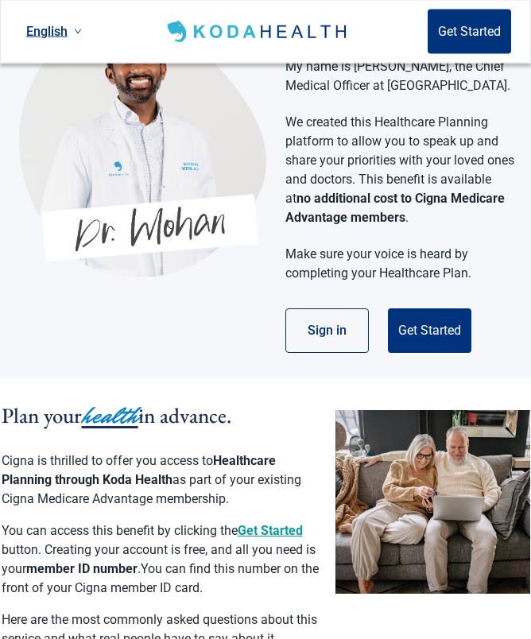
scroll to position [124, 0]
click at [437, 322] on button "Get Started" at bounding box center [429, 331] width 83 height 45
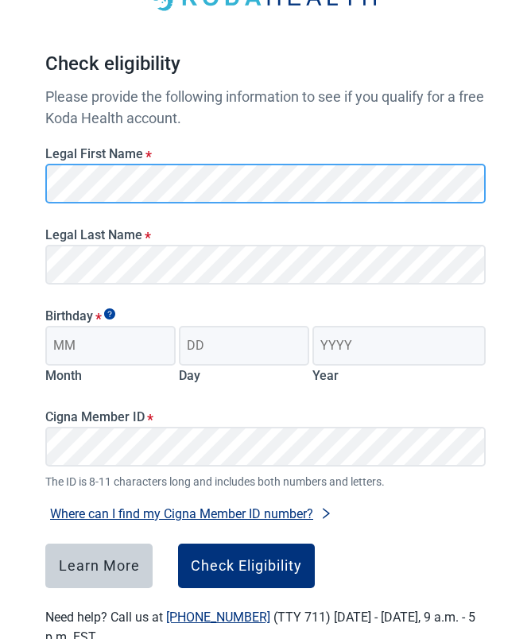
scroll to position [124, 0]
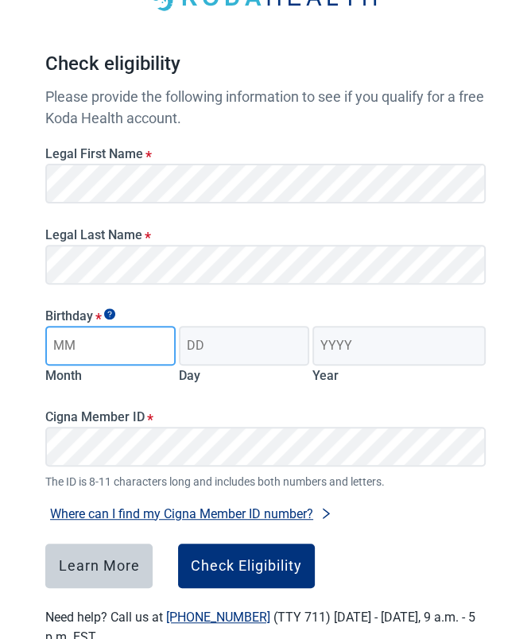
click at [92, 342] on input "Month" at bounding box center [110, 346] width 130 height 40
type input "03"
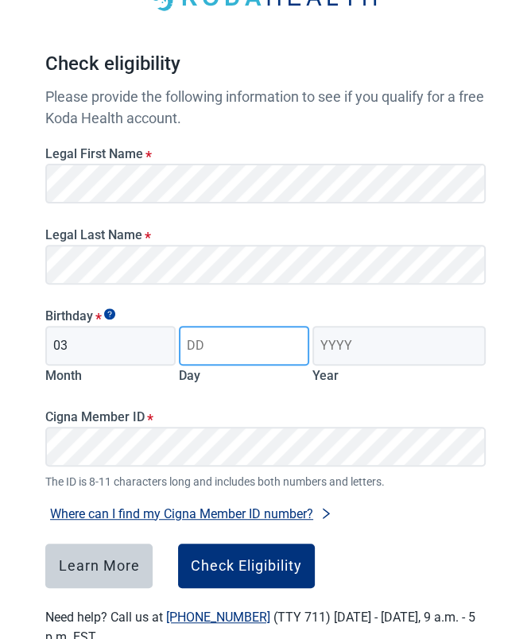
click at [254, 346] on input "Day" at bounding box center [244, 346] width 130 height 40
type input "05"
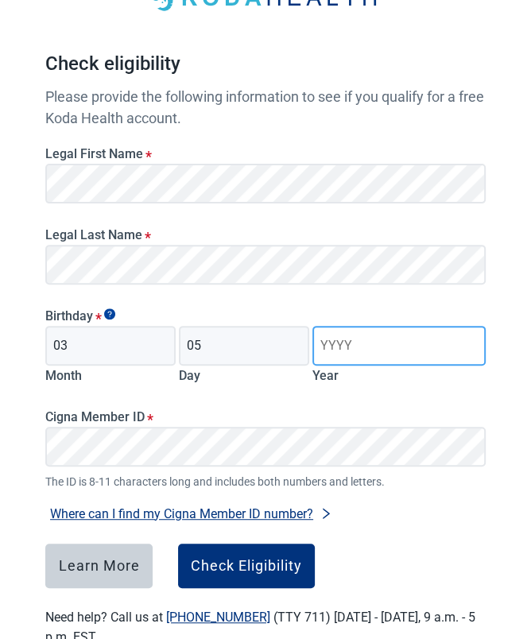
click at [389, 340] on input "Year" at bounding box center [398, 346] width 173 height 40
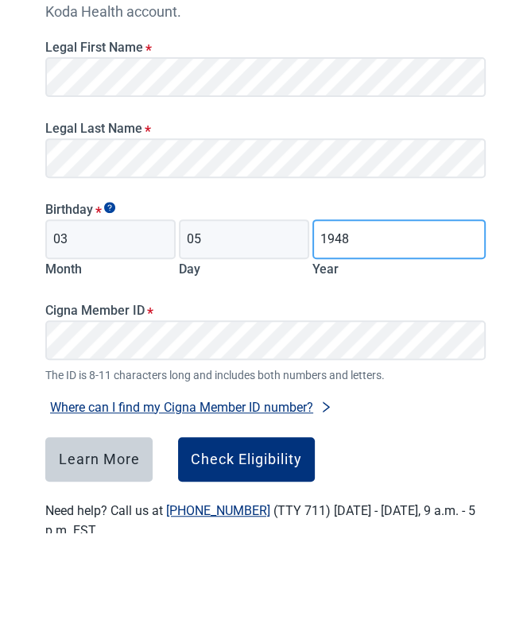
type input "1948"
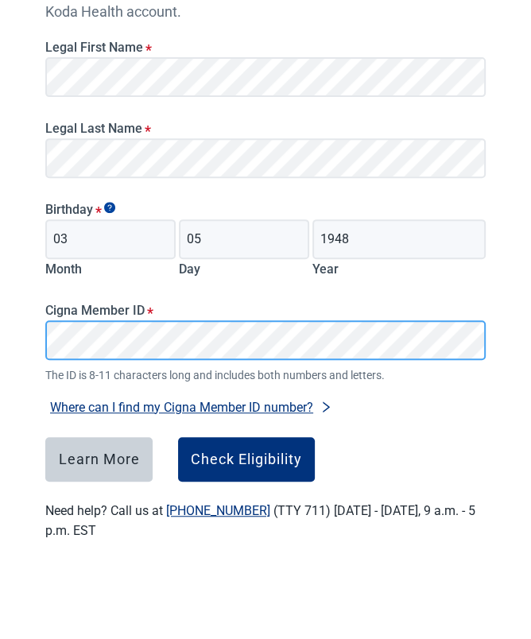
scroll to position [168, 0]
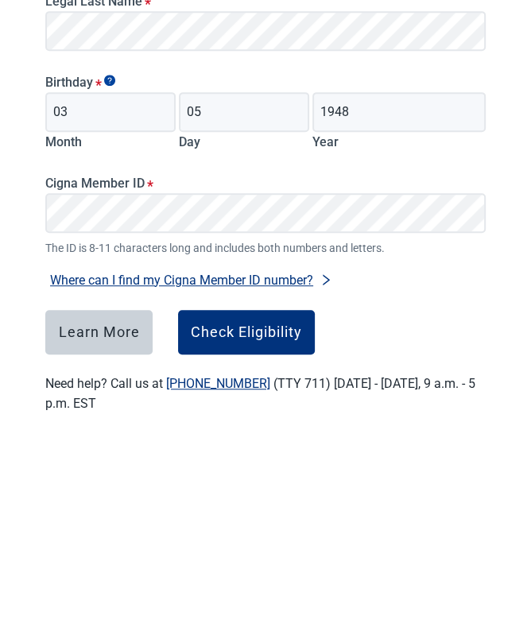
click at [265, 500] on button "Check Eligibility" at bounding box center [246, 522] width 137 height 45
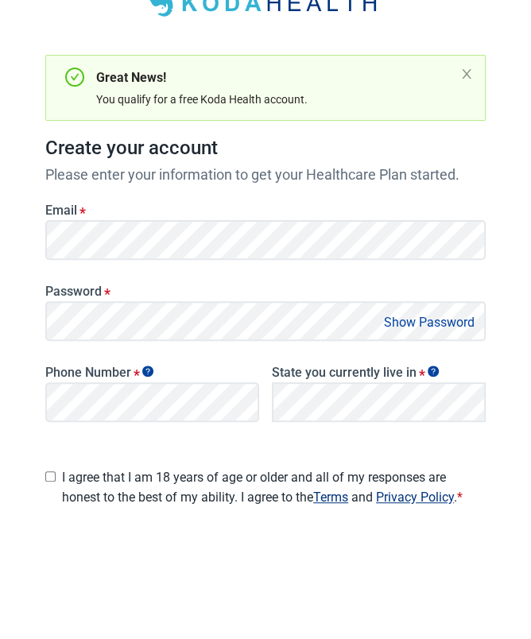
click at [479, 430] on button "Show Password" at bounding box center [429, 440] width 100 height 21
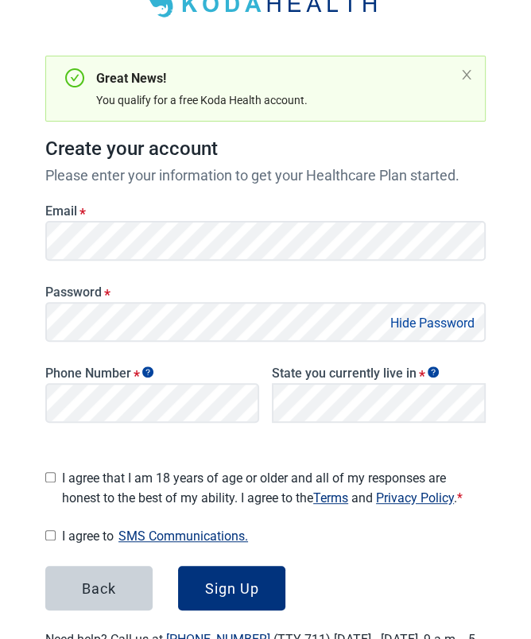
click at [9, 331] on main "Great News! You qualify for a free Koda Health account. Create your account Ple…" at bounding box center [265, 311] width 517 height 794
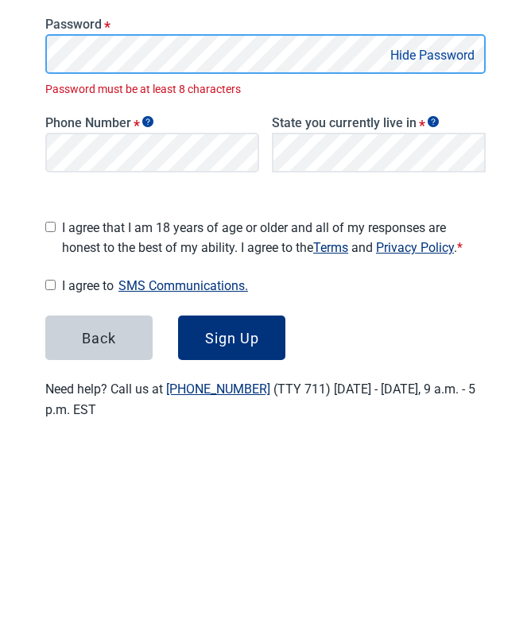
scroll to position [178, 0]
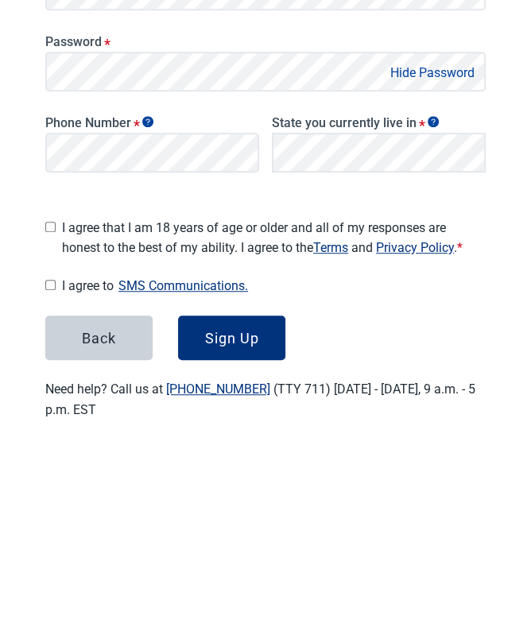
click at [449, 252] on button "Hide Password" at bounding box center [433, 262] width 94 height 21
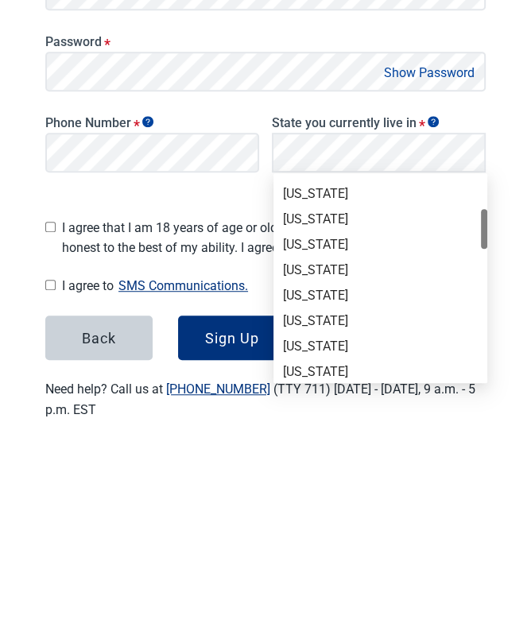
scroll to position [166, 0]
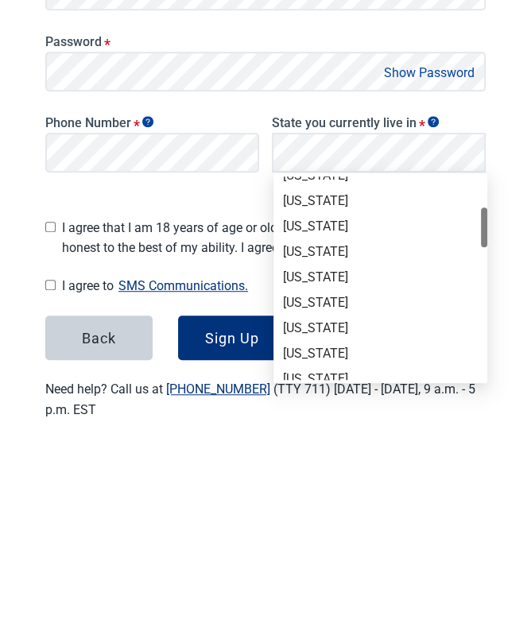
click at [316, 459] on div "[US_STATE]" at bounding box center [380, 467] width 195 height 17
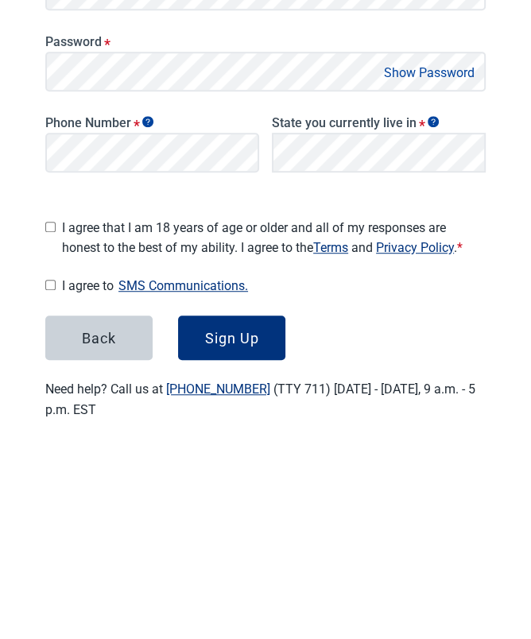
click at [320, 465] on span "I agree to SMS Communications." at bounding box center [274, 475] width 424 height 21
click at [56, 470] on input "I agree to SMS Communications." at bounding box center [50, 475] width 10 height 10
checkbox input "true"
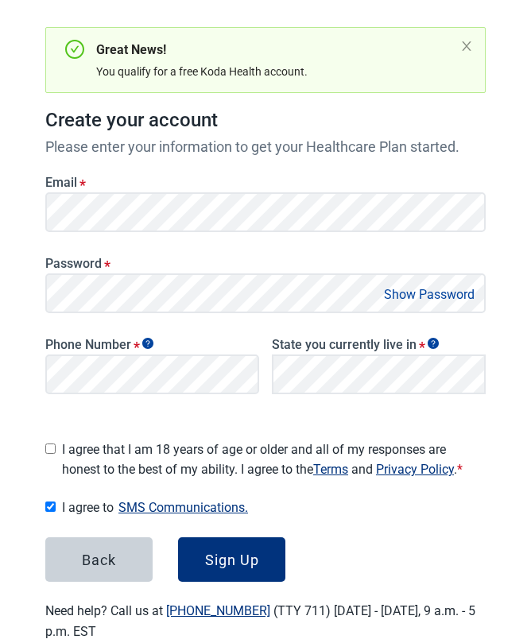
click at [52, 446] on input "I agree that I am 18 years of age or older and all of my responses are honest t…" at bounding box center [50, 449] width 10 height 10
checkbox input "true"
click at [241, 553] on div "Sign Up" at bounding box center [232, 560] width 54 height 16
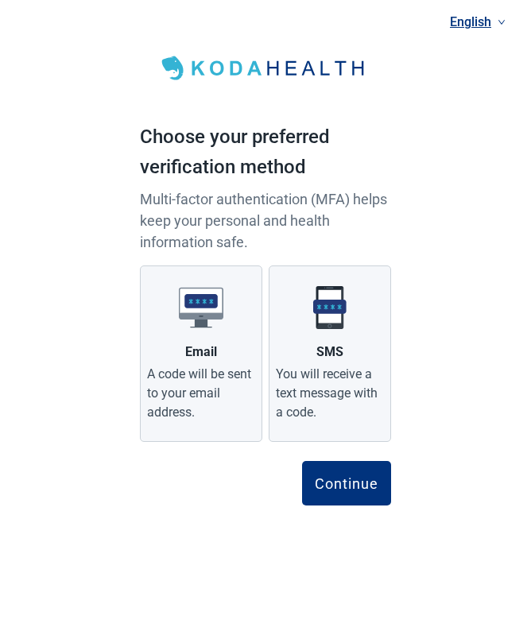
click at [354, 483] on div "Continue" at bounding box center [347, 483] width 64 height 16
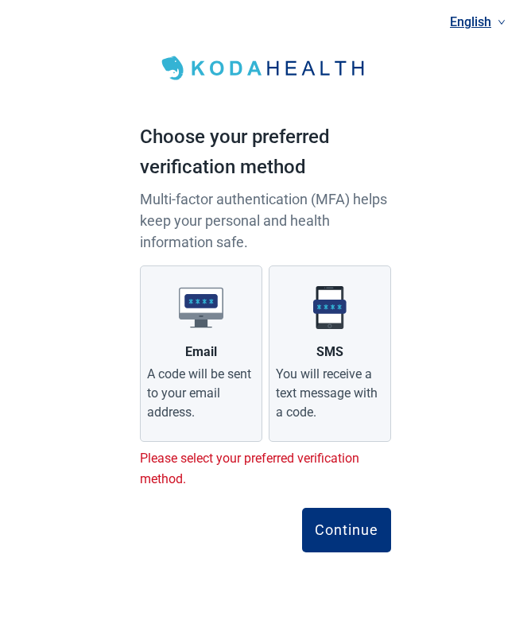
click at [336, 327] on img at bounding box center [330, 307] width 45 height 45
click at [0, 0] on input "SMS You will receive a text message with a code." at bounding box center [0, 0] width 0 height 0
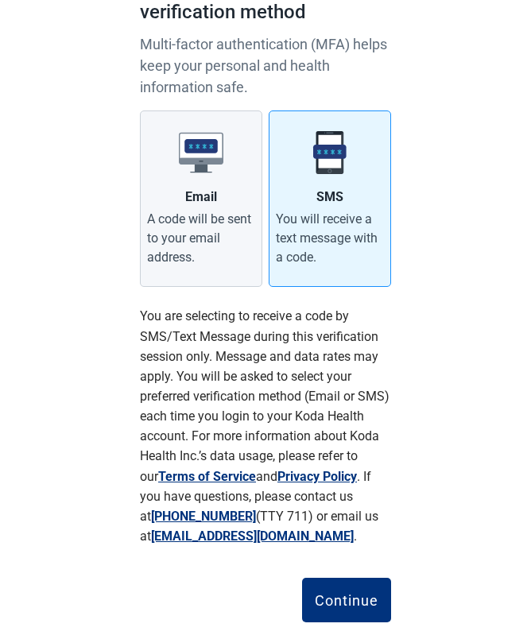
scroll to position [155, 0]
click at [349, 606] on button "Continue" at bounding box center [346, 600] width 89 height 45
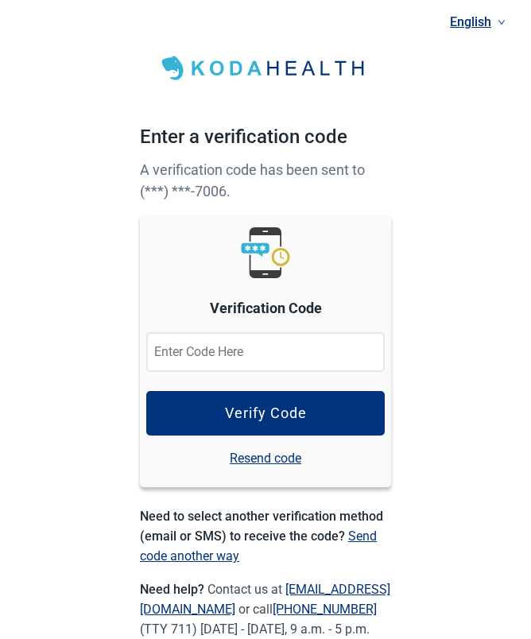
click at [275, 350] on input at bounding box center [265, 352] width 239 height 40
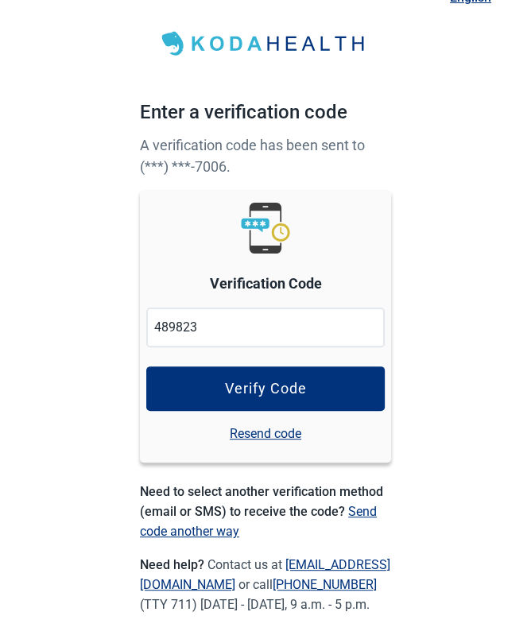
type input "489823"
click at [288, 398] on button "Verify Code" at bounding box center [265, 413] width 239 height 45
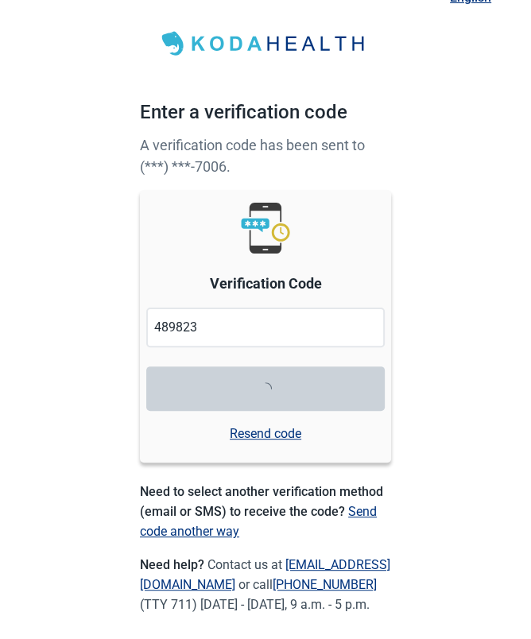
scroll to position [24, 0]
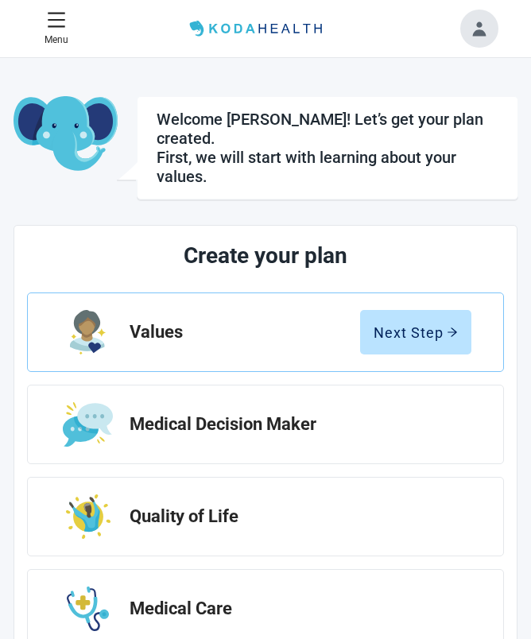
click at [433, 324] on div "Next Step" at bounding box center [416, 332] width 84 height 16
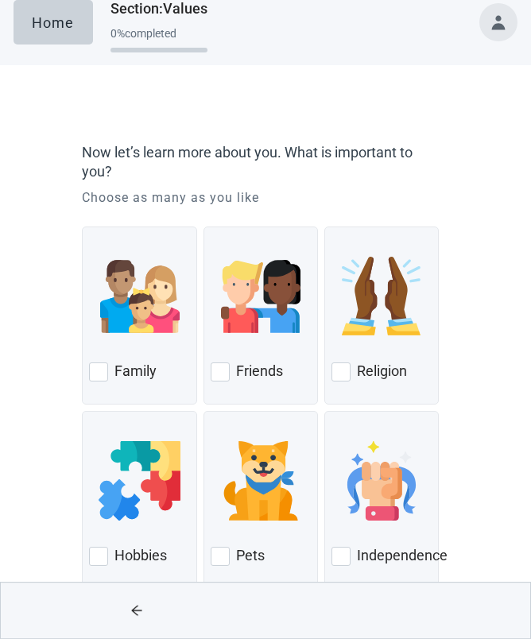
scroll to position [41, 0]
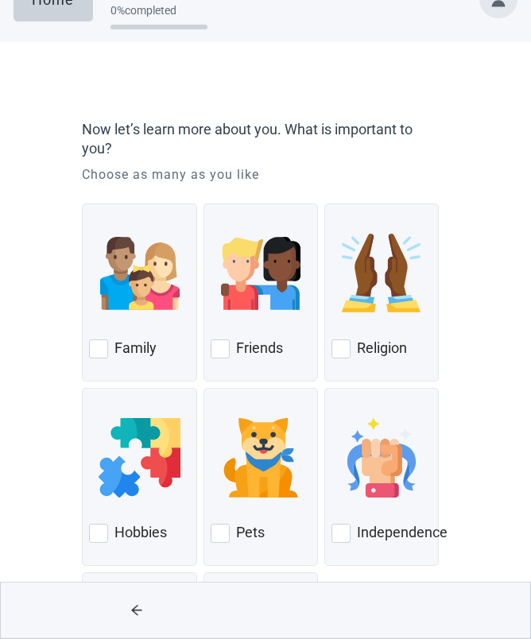
click at [110, 351] on div "Family" at bounding box center [139, 348] width 100 height 25
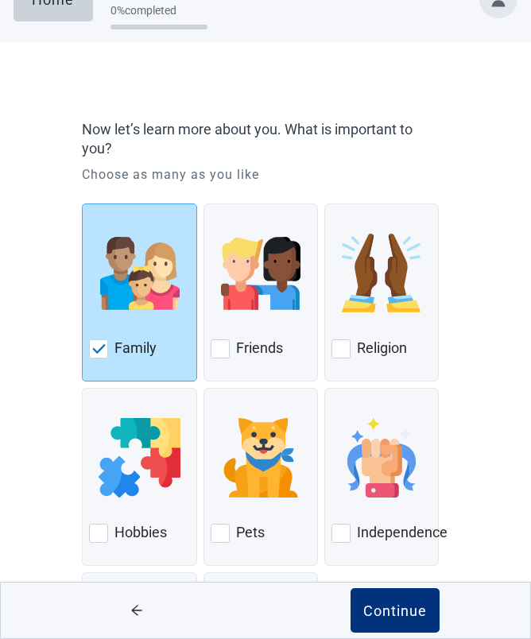
click at [226, 351] on div at bounding box center [220, 349] width 19 height 19
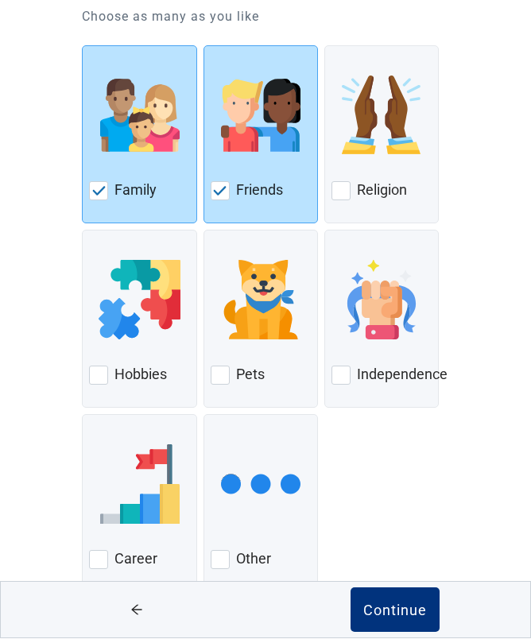
scroll to position [197, 0]
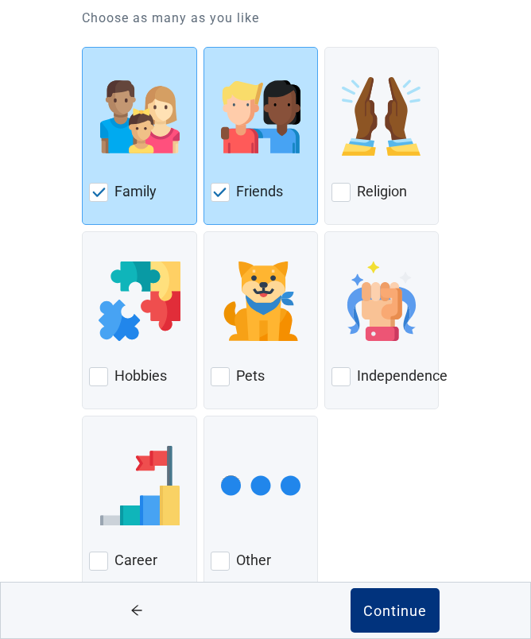
click at [412, 619] on div "Continue" at bounding box center [395, 611] width 64 height 16
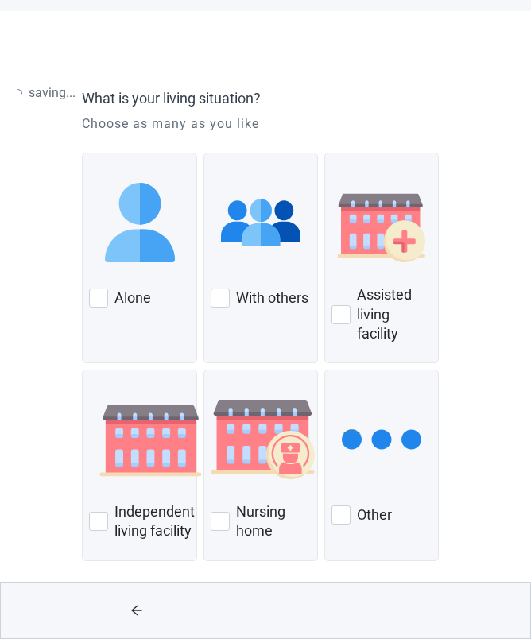
click at [413, 568] on html "Skip to main content saving ... Home Section : Values 20 % completed What is yo…" at bounding box center [265, 247] width 531 height 639
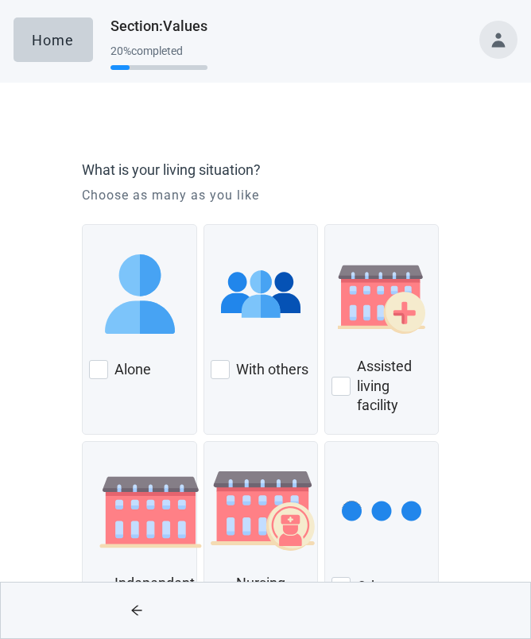
scroll to position [38, 0]
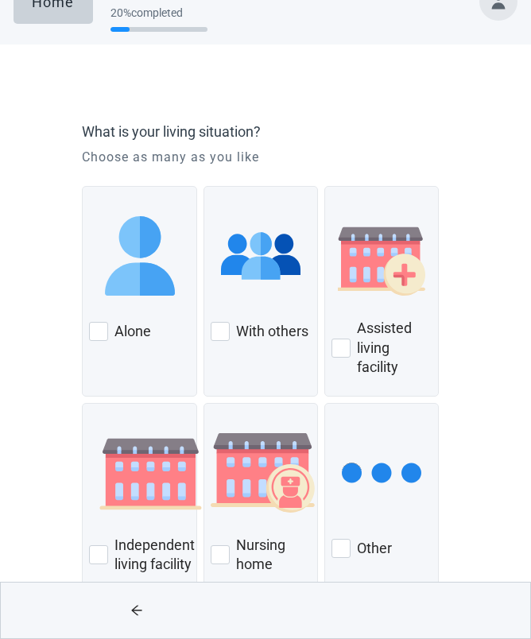
click at [220, 324] on div at bounding box center [220, 331] width 19 height 19
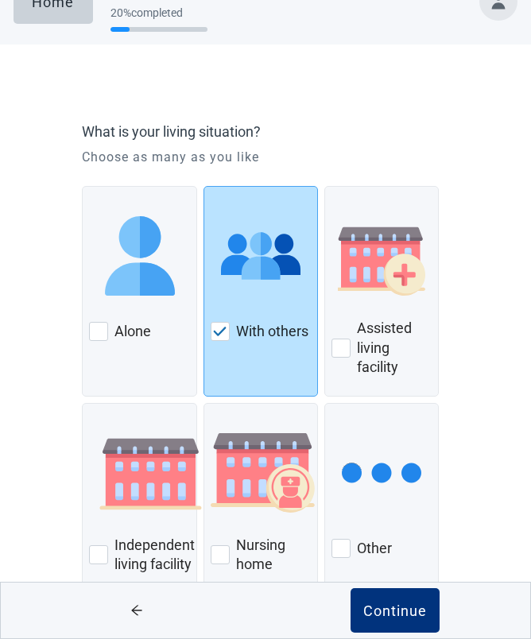
click at [478, 493] on div "What is your living situation? Choose as many as you like Alone With others Ass…" at bounding box center [265, 374] width 478 height 596
click at [407, 619] on div "Continue" at bounding box center [395, 611] width 64 height 16
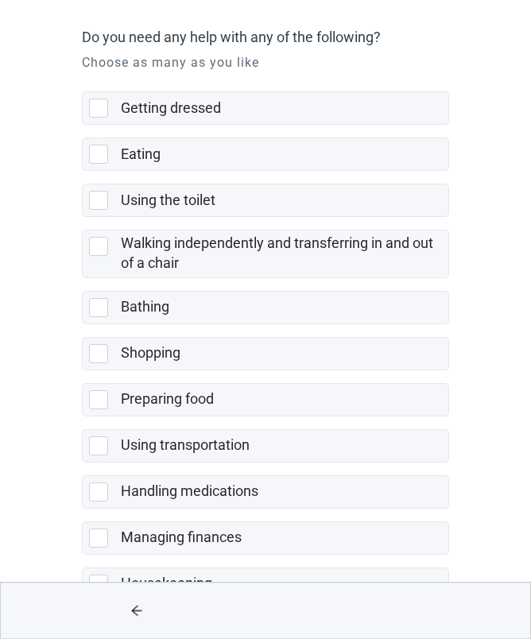
scroll to position [192, 0]
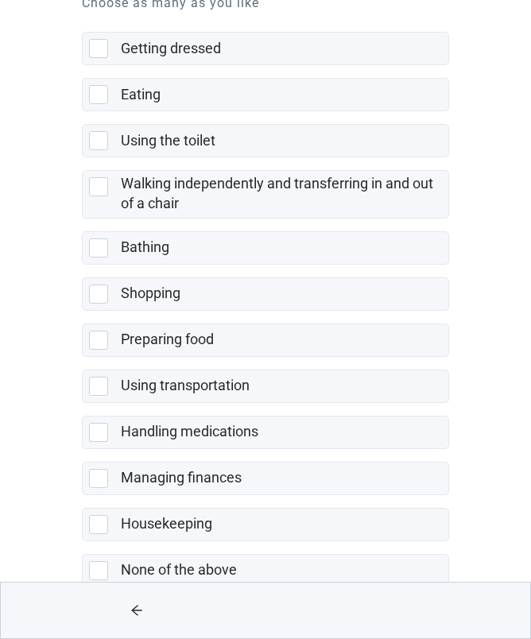
click at [105, 566] on div at bounding box center [98, 570] width 19 height 19
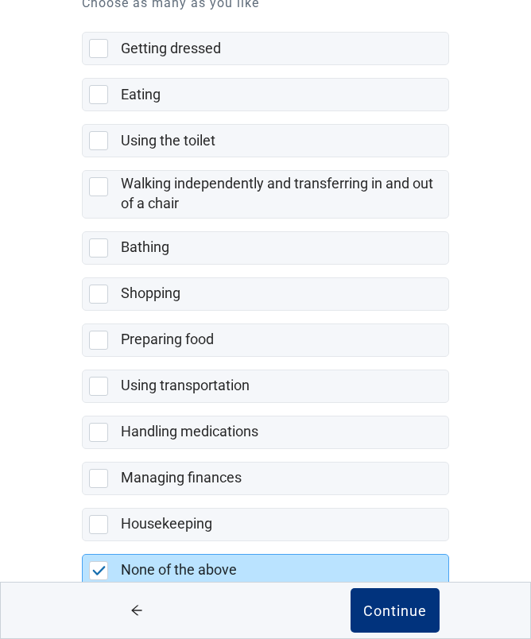
click at [406, 619] on div "Continue" at bounding box center [395, 611] width 64 height 16
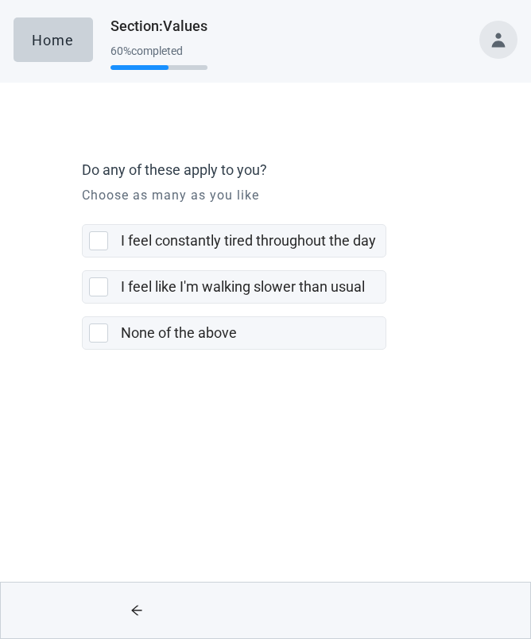
click at [104, 331] on div at bounding box center [98, 333] width 19 height 19
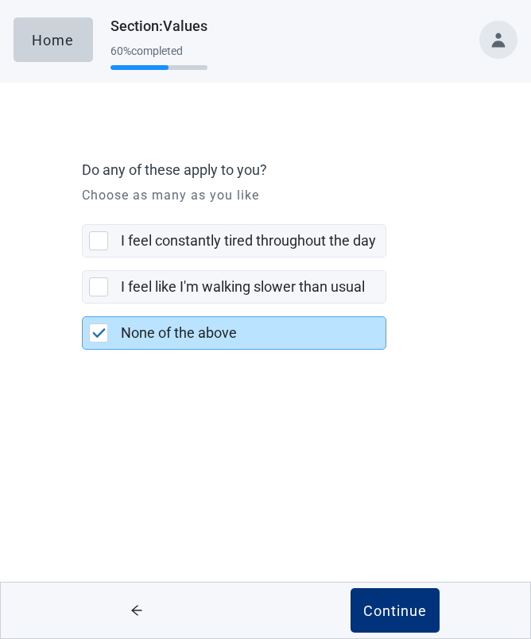
click at [407, 608] on div "Continue" at bounding box center [395, 611] width 64 height 16
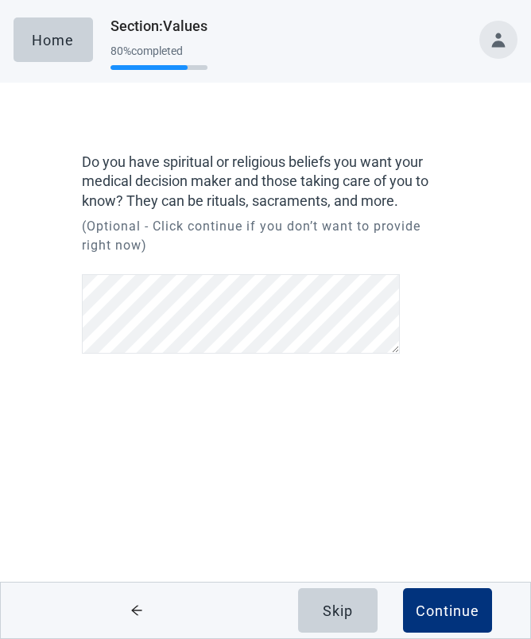
click at [445, 600] on button "Continue" at bounding box center [447, 610] width 89 height 45
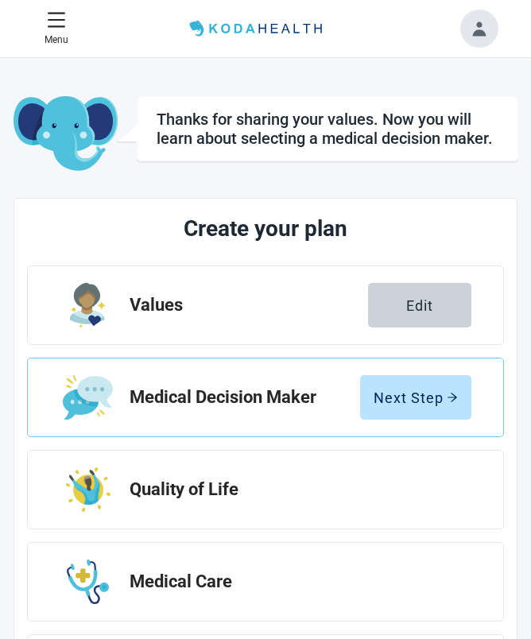
click at [429, 390] on div "Next Step" at bounding box center [416, 398] width 84 height 16
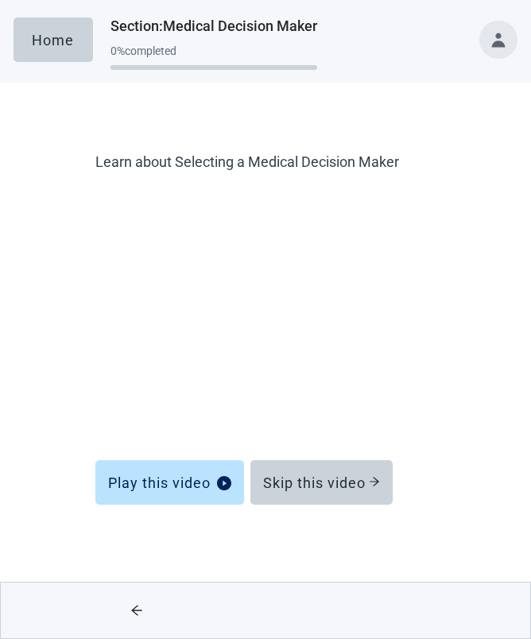
click at [339, 479] on div "Skip this video" at bounding box center [321, 483] width 117 height 16
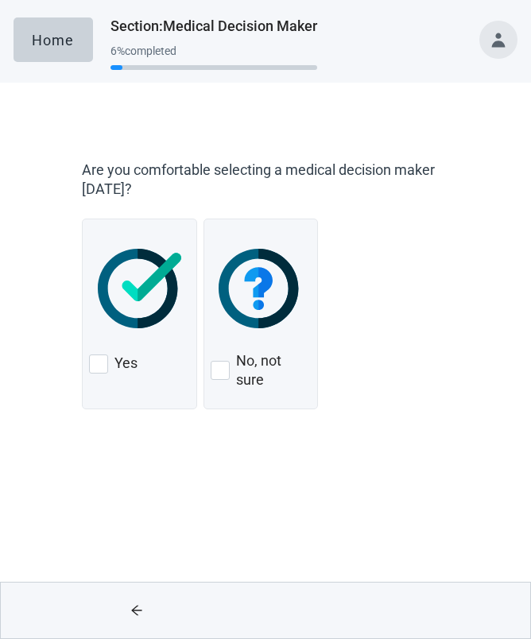
click at [110, 361] on div "Yes" at bounding box center [139, 363] width 100 height 25
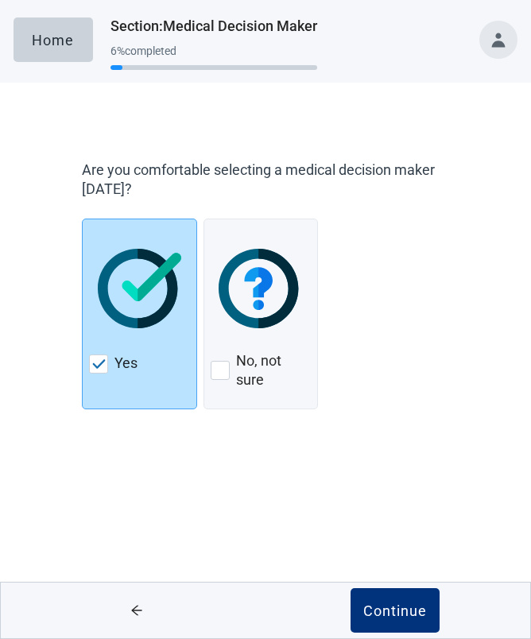
click at [411, 605] on div "Continue" at bounding box center [395, 611] width 64 height 16
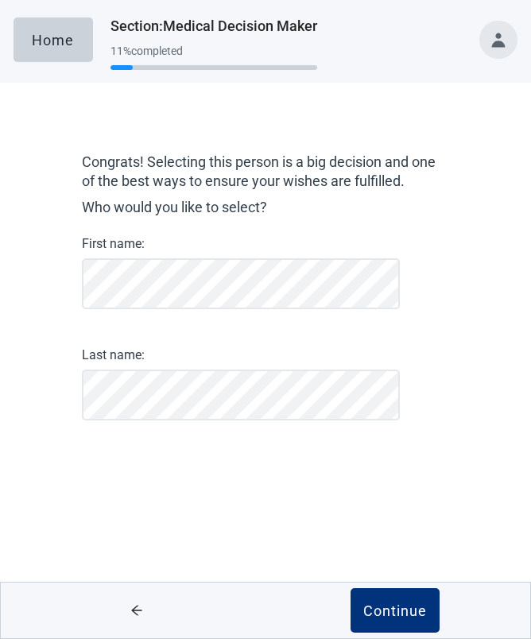
click at [397, 610] on div "Continue" at bounding box center [395, 611] width 64 height 16
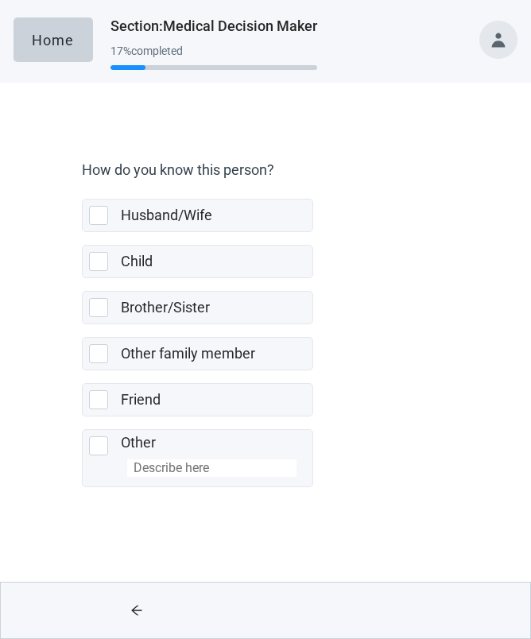
click at [137, 609] on icon "arrow-left" at bounding box center [136, 610] width 13 height 13
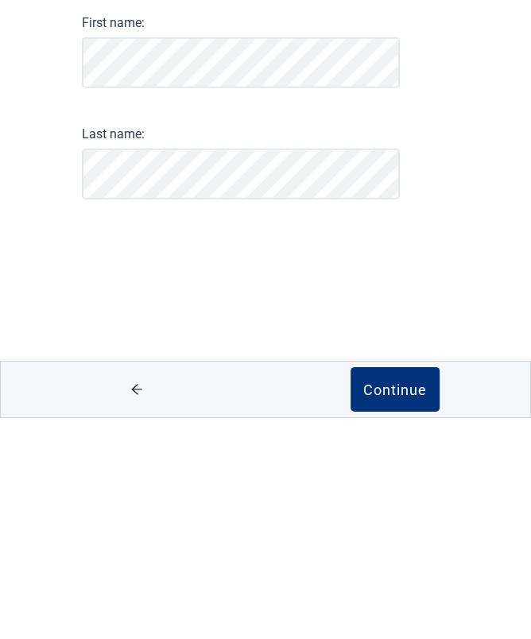
click at [409, 603] on div "Continue" at bounding box center [395, 611] width 64 height 16
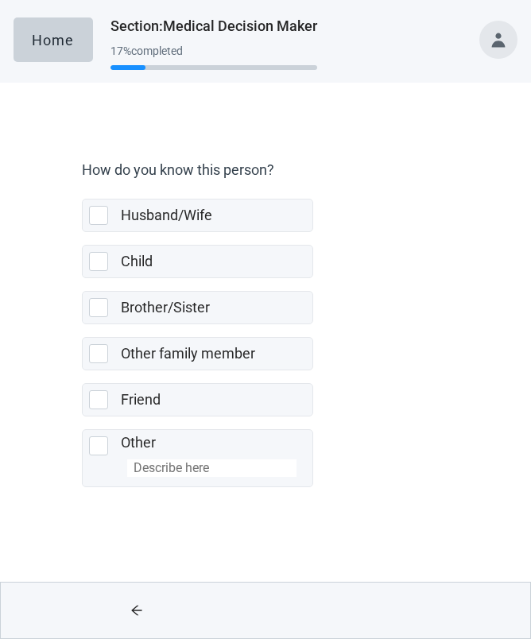
click at [406, 607] on div at bounding box center [395, 611] width 258 height 56
click at [114, 210] on div at bounding box center [101, 215] width 25 height 19
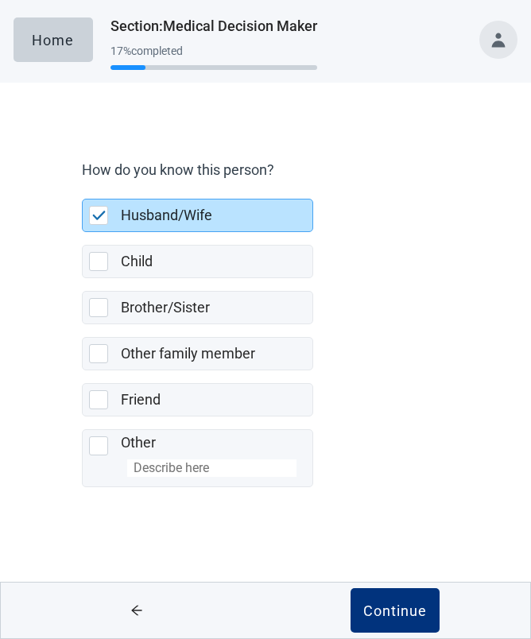
click at [406, 607] on div "Continue" at bounding box center [395, 611] width 64 height 16
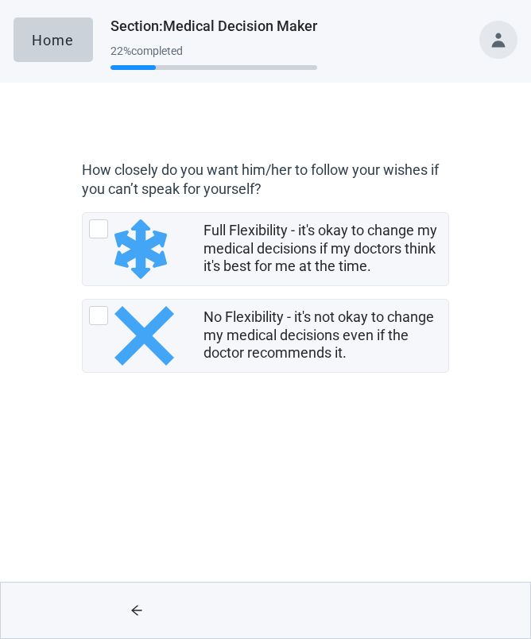
click at [402, 602] on div at bounding box center [395, 611] width 258 height 56
click at [99, 222] on div at bounding box center [98, 228] width 19 height 19
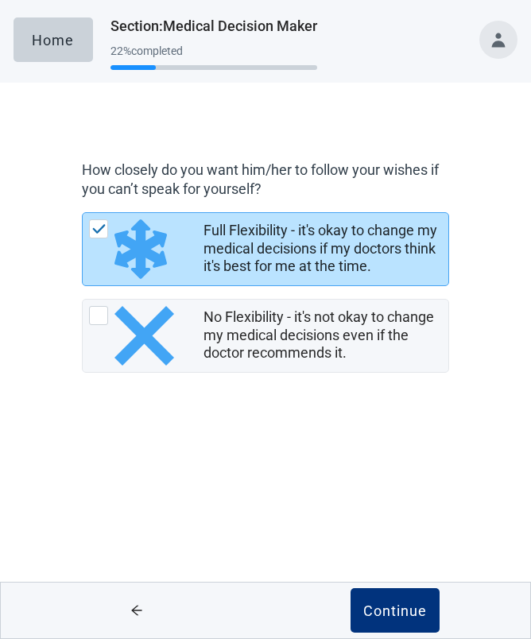
click at [406, 604] on div "Continue" at bounding box center [395, 611] width 64 height 16
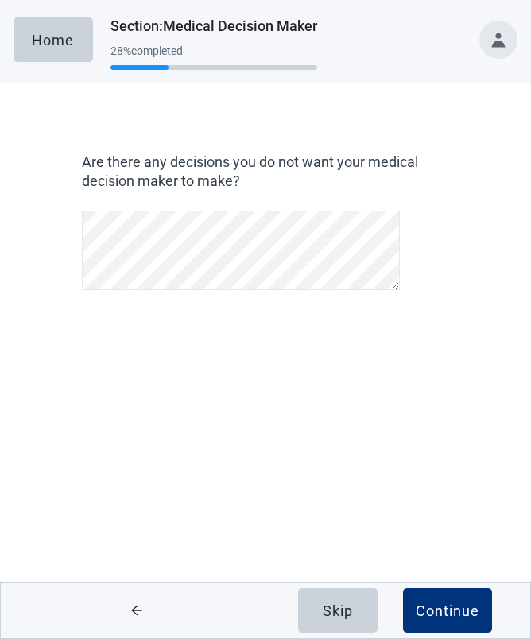
click at [410, 611] on button "Continue" at bounding box center [447, 610] width 89 height 45
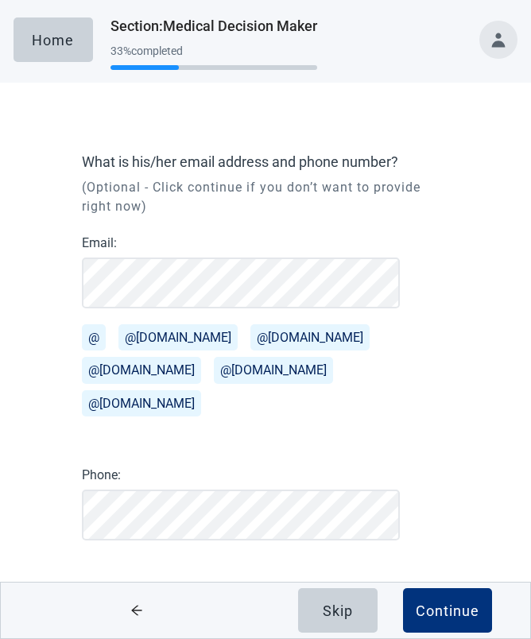
click at [455, 607] on div "Continue" at bounding box center [448, 611] width 64 height 16
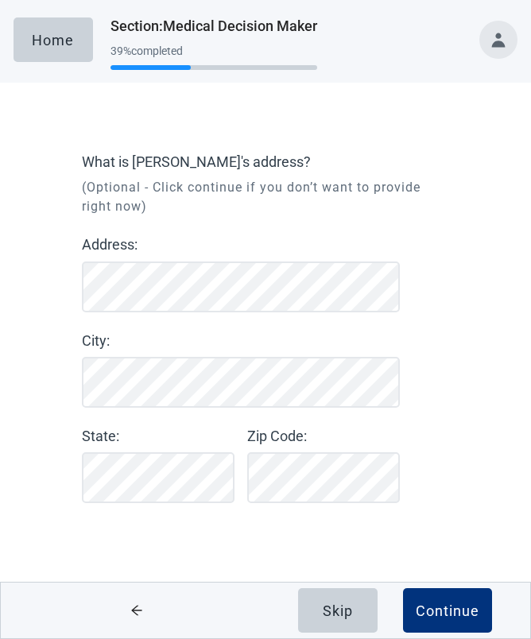
click at [457, 600] on button "Continue" at bounding box center [447, 610] width 89 height 45
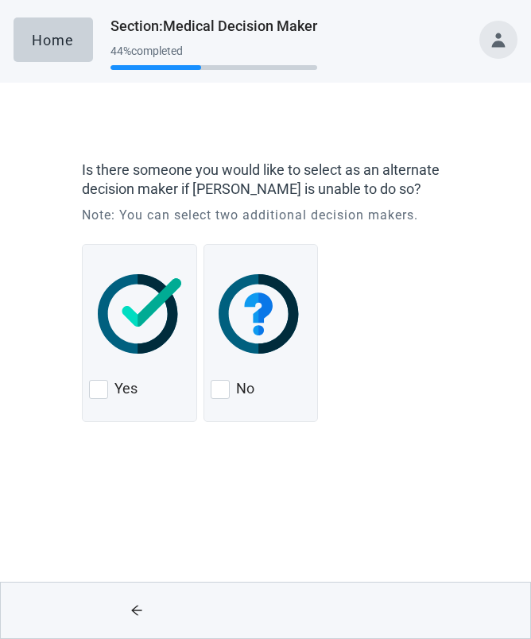
click at [102, 382] on div at bounding box center [98, 389] width 19 height 19
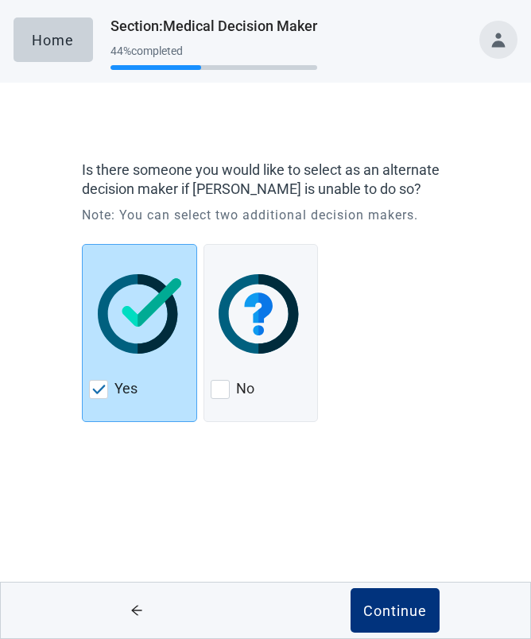
click at [390, 608] on div "Continue" at bounding box center [395, 611] width 64 height 16
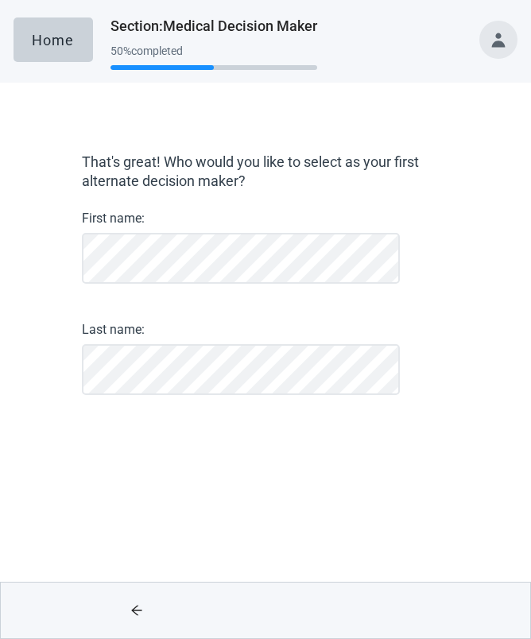
click at [395, 608] on div at bounding box center [395, 611] width 258 height 56
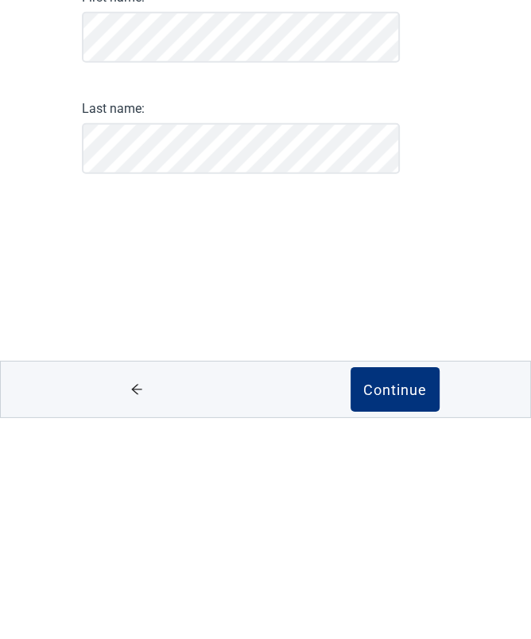
click at [408, 603] on div "Continue" at bounding box center [395, 611] width 64 height 16
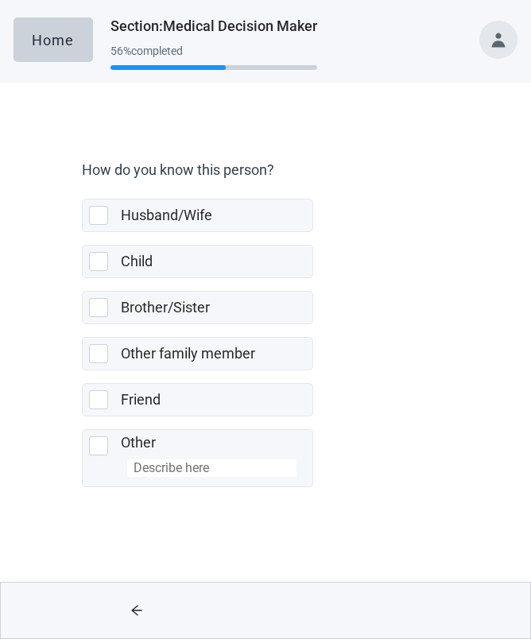
click at [405, 600] on div at bounding box center [395, 611] width 258 height 56
click at [96, 256] on div at bounding box center [98, 261] width 19 height 19
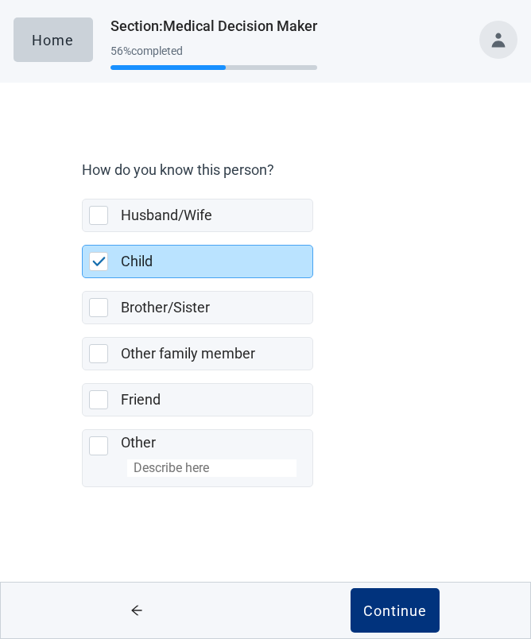
click at [389, 612] on div "Continue" at bounding box center [395, 611] width 64 height 16
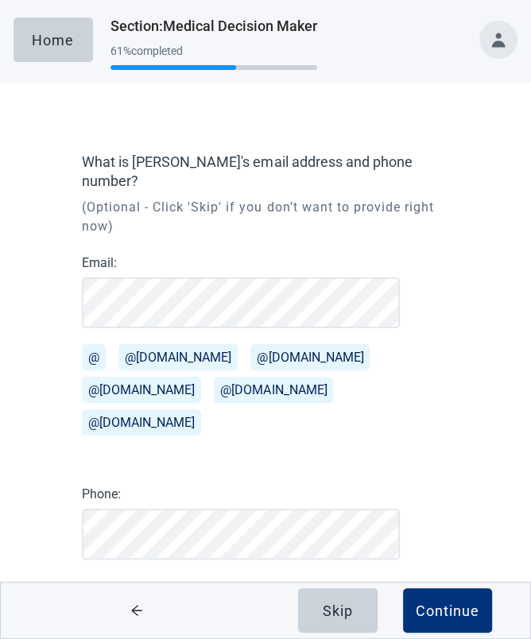
click at [146, 377] on button "@[DOMAIN_NAME]" at bounding box center [141, 390] width 119 height 26
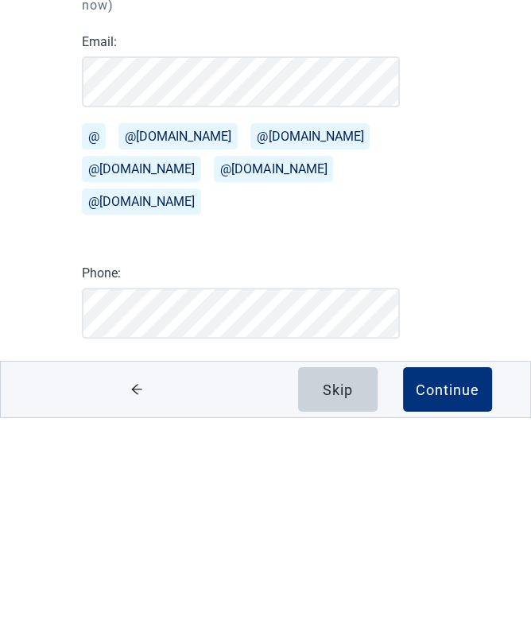
click at [447, 603] on div "Continue" at bounding box center [448, 611] width 64 height 16
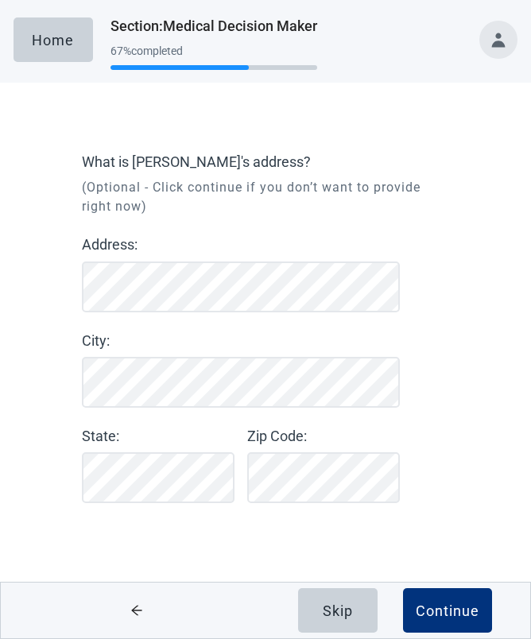
click at [450, 615] on div "Continue" at bounding box center [448, 611] width 64 height 16
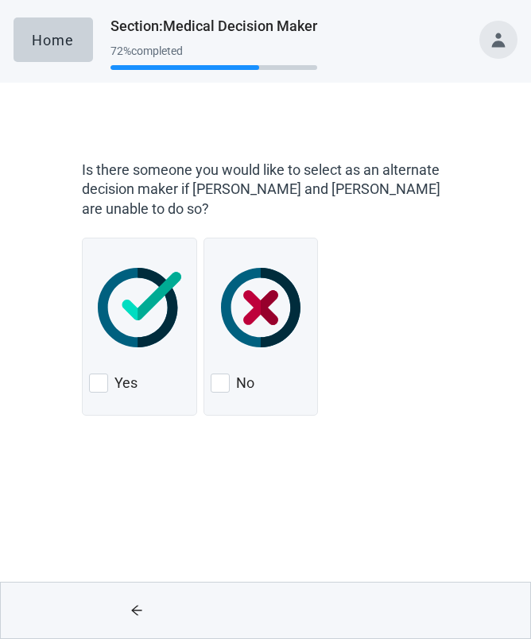
click at [229, 383] on div at bounding box center [220, 383] width 19 height 19
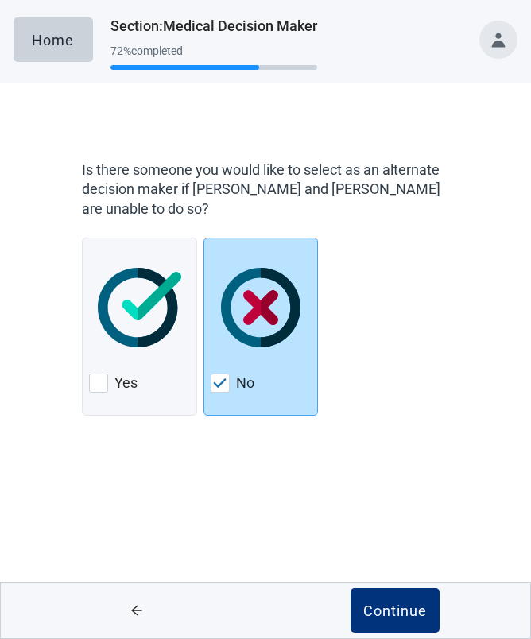
click at [395, 613] on div "Continue" at bounding box center [395, 611] width 64 height 16
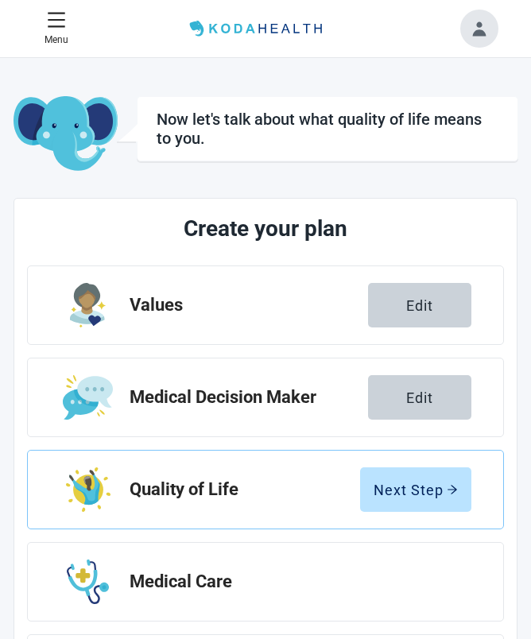
click at [402, 615] on div "Medical Care" at bounding box center [266, 582] width 478 height 80
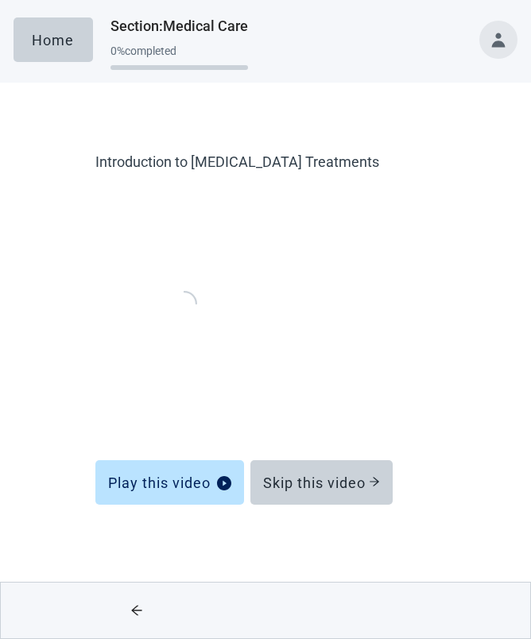
click at [322, 483] on div "Skip this video" at bounding box center [321, 483] width 117 height 16
click at [332, 489] on div "Skip this video" at bounding box center [321, 483] width 117 height 16
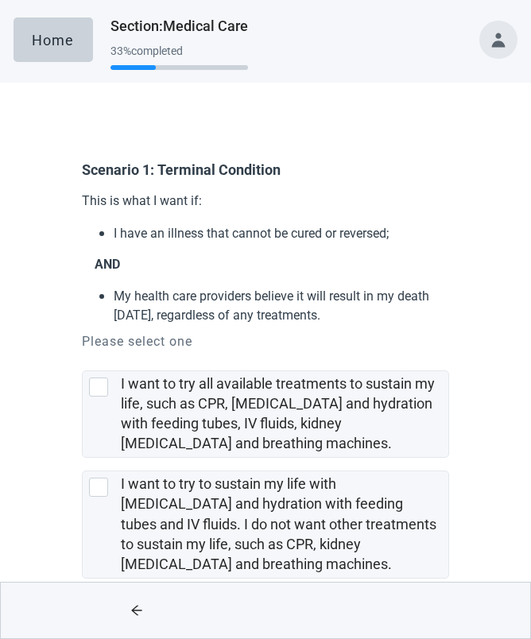
click at [421, 607] on div at bounding box center [395, 611] width 258 height 56
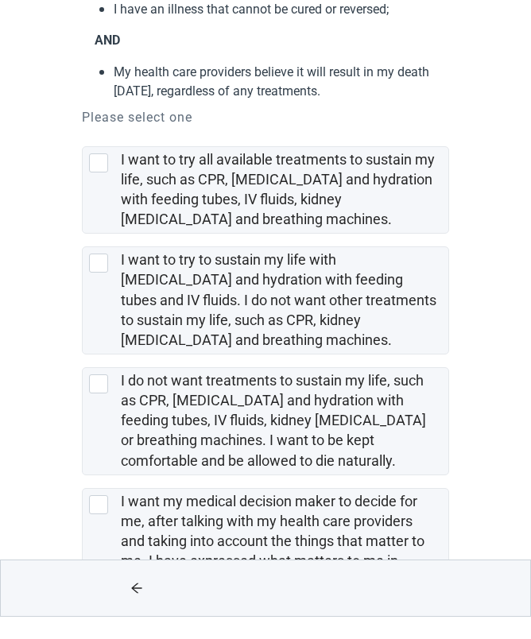
scroll to position [228, 0]
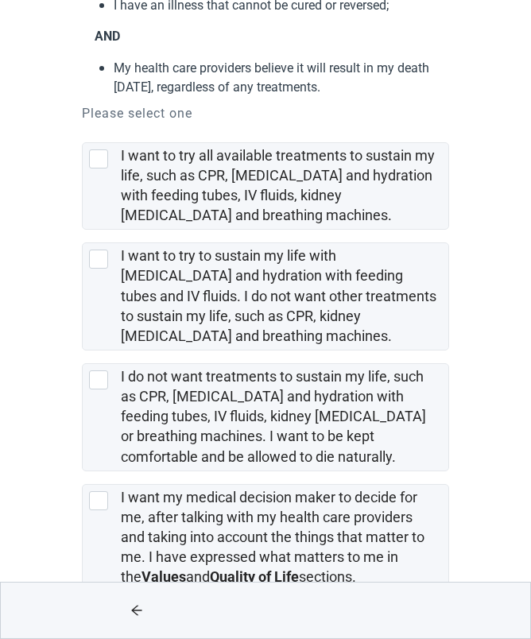
click at [100, 371] on div at bounding box center [98, 380] width 19 height 19
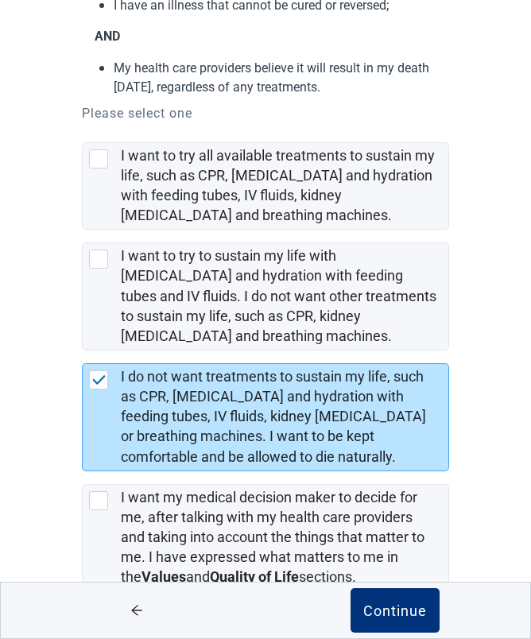
click at [395, 619] on div "Continue" at bounding box center [395, 611] width 64 height 16
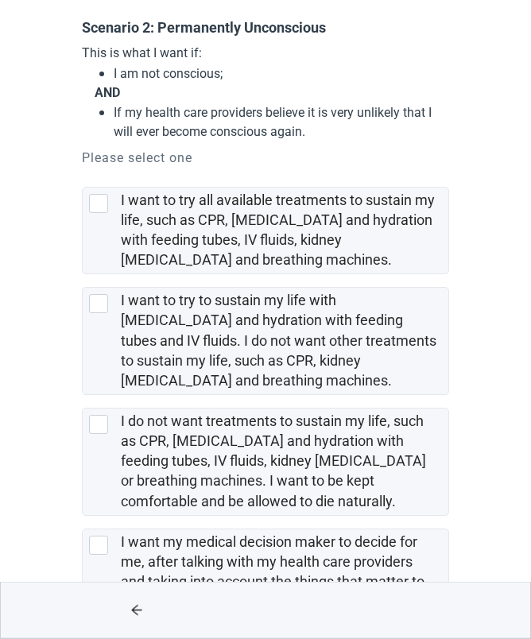
scroll to position [187, 0]
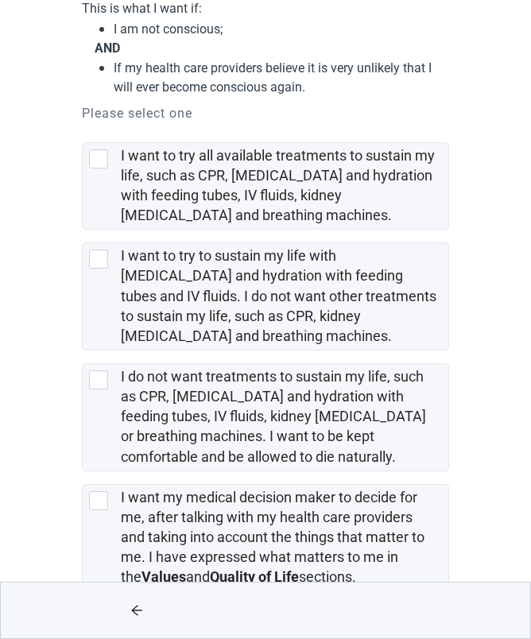
click at [106, 371] on div at bounding box center [98, 380] width 19 height 19
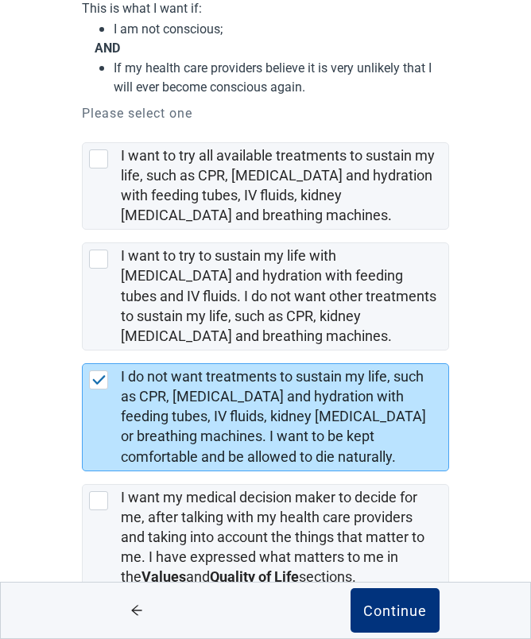
click at [401, 619] on div "Continue" at bounding box center [395, 611] width 64 height 16
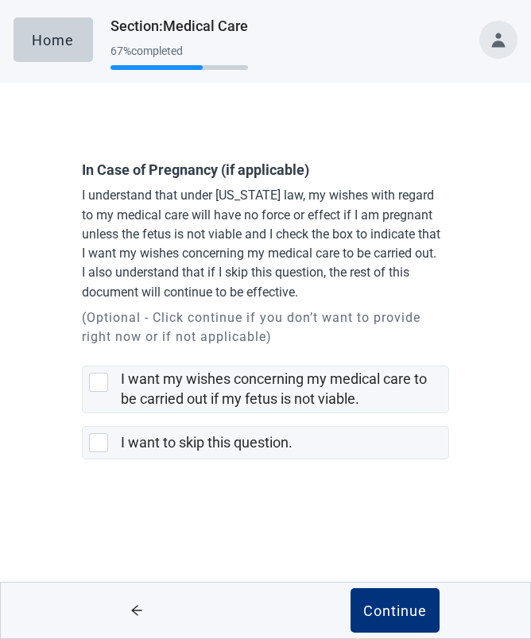
click at [397, 605] on div "Continue" at bounding box center [395, 611] width 64 height 16
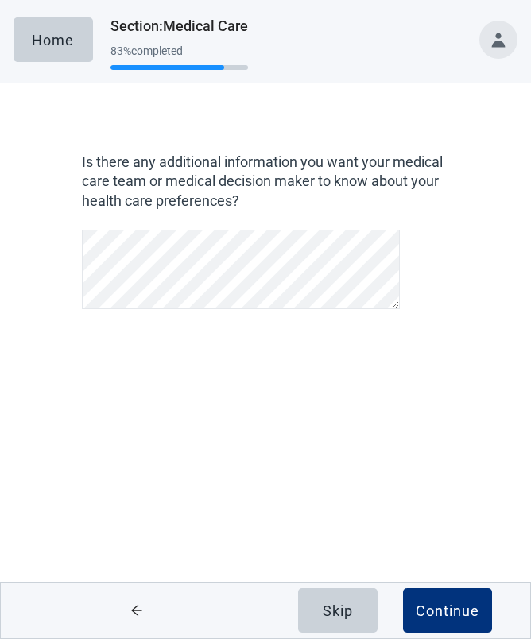
click at [459, 605] on div "Continue" at bounding box center [448, 611] width 64 height 16
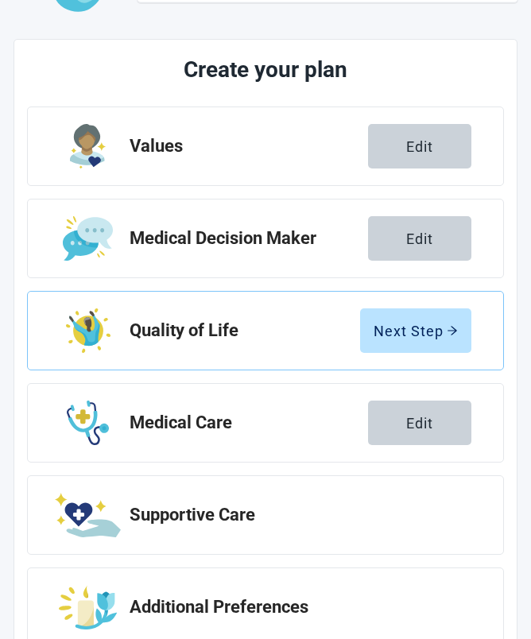
scroll to position [161, 0]
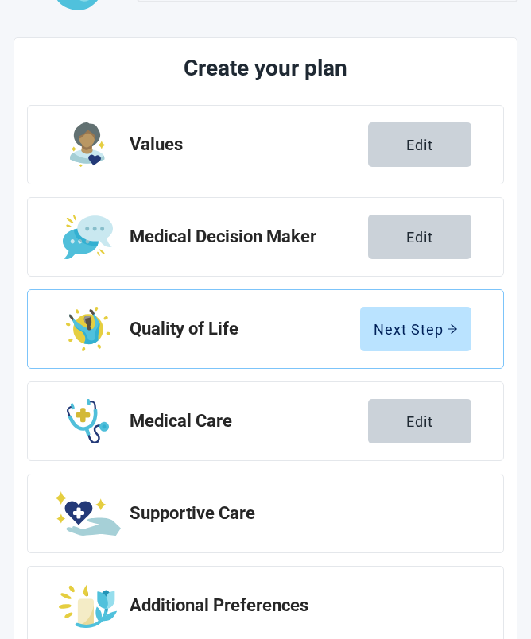
click at [441, 319] on button "Next Step" at bounding box center [415, 329] width 111 height 45
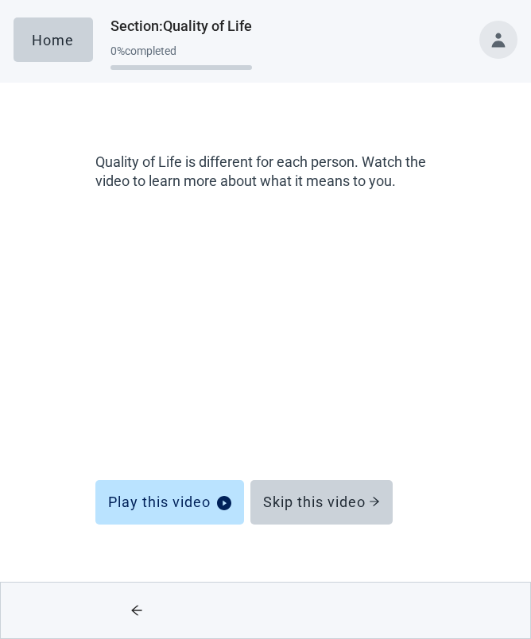
click at [346, 505] on div "Skip this video" at bounding box center [321, 503] width 117 height 16
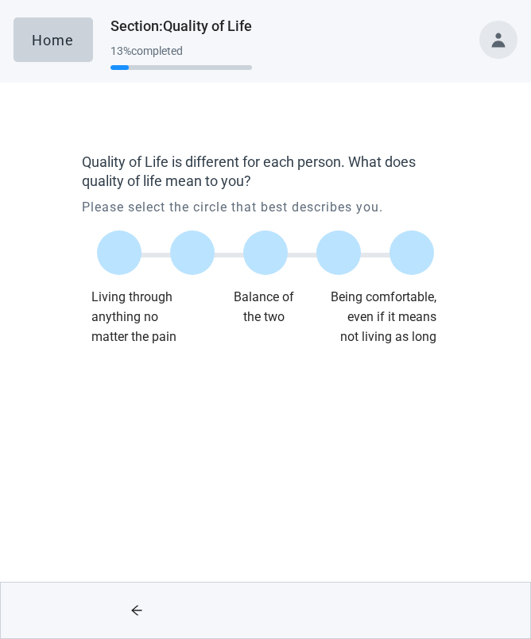
click at [334, 494] on div "Home Section : Quality of Life 13 % completed Quality of Life is different for …" at bounding box center [265, 319] width 531 height 639
click at [413, 247] on div at bounding box center [412, 253] width 45 height 45
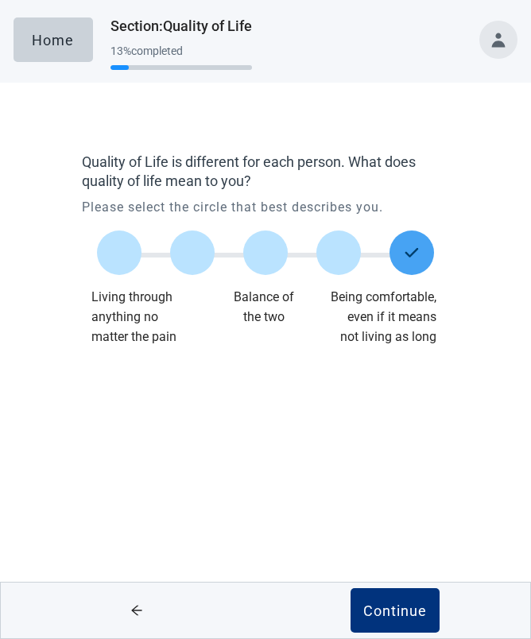
click at [400, 606] on div "Continue" at bounding box center [395, 611] width 64 height 16
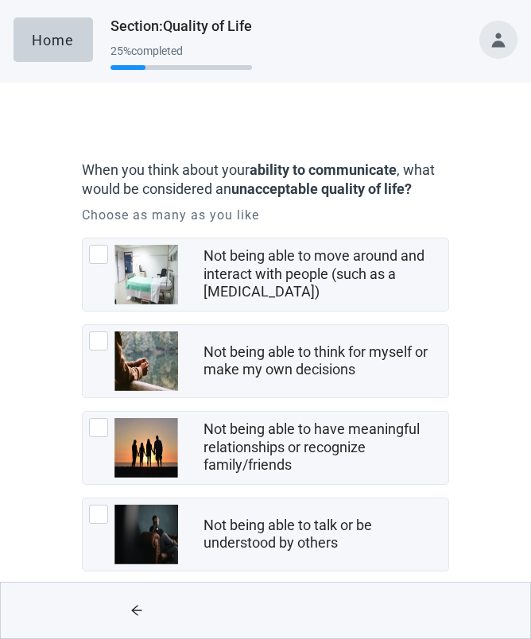
click at [107, 518] on div at bounding box center [98, 514] width 19 height 19
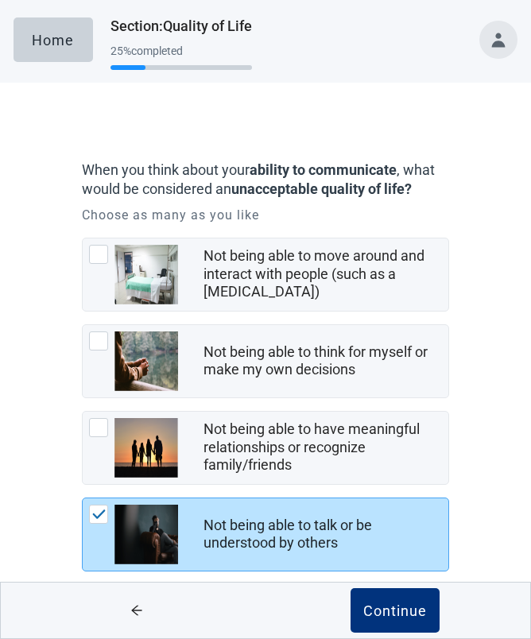
click at [105, 338] on div at bounding box center [98, 341] width 19 height 19
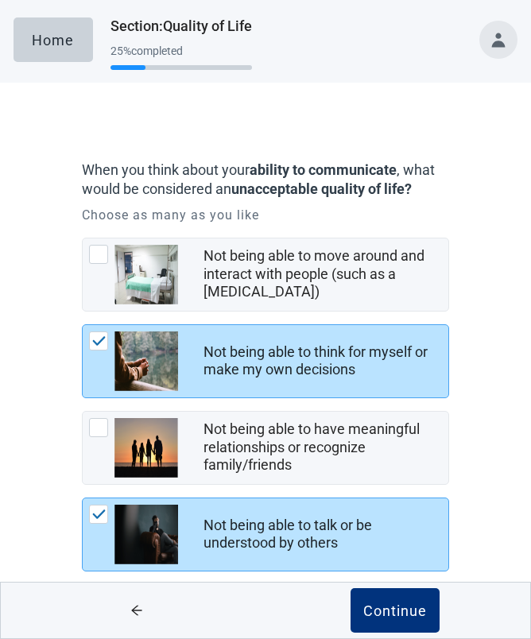
scroll to position [2, 0]
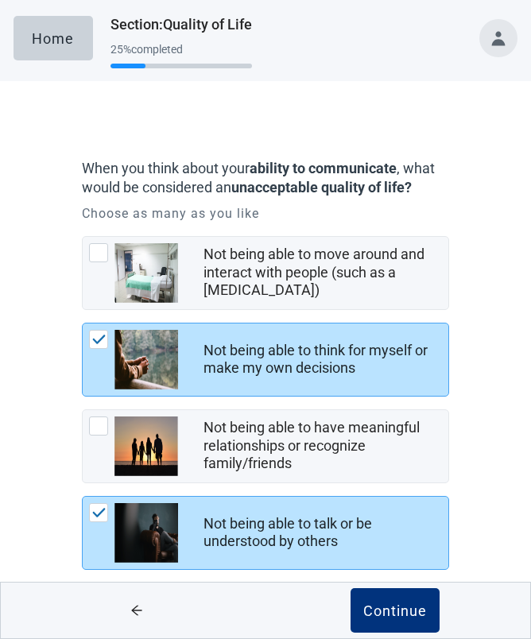
click at [109, 425] on div at bounding box center [133, 447] width 89 height 60
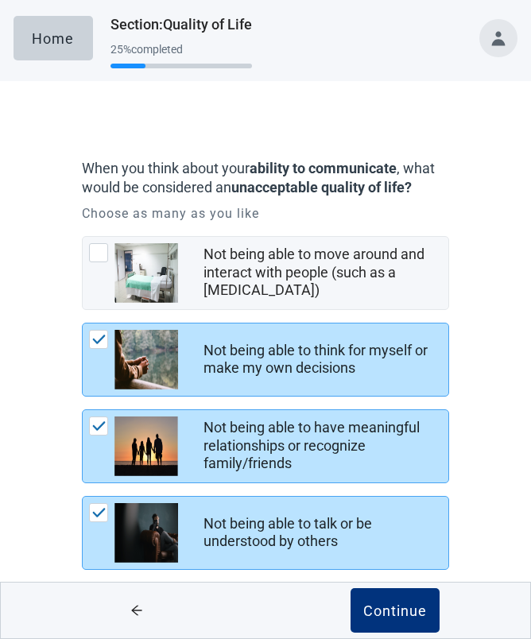
click at [106, 245] on div at bounding box center [98, 252] width 19 height 19
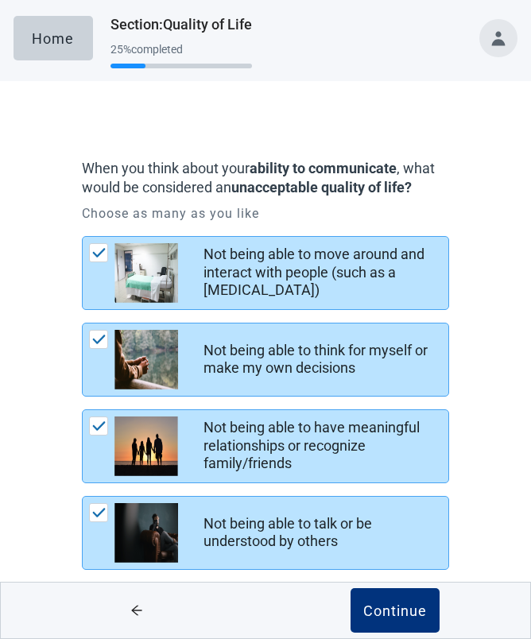
click at [409, 604] on div "Continue" at bounding box center [395, 611] width 64 height 16
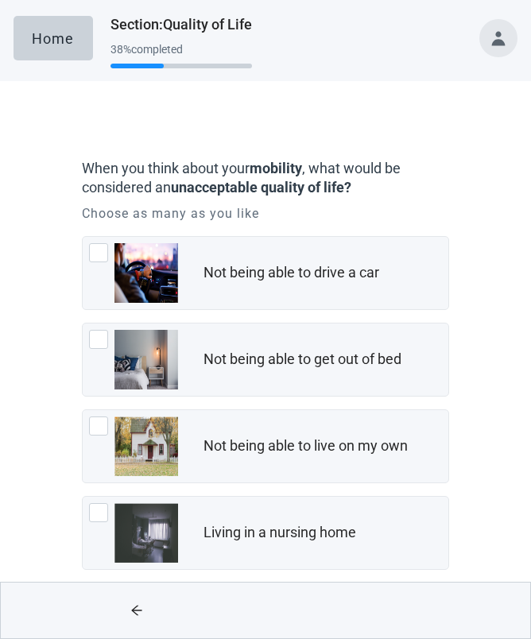
click at [398, 604] on div at bounding box center [395, 611] width 258 height 56
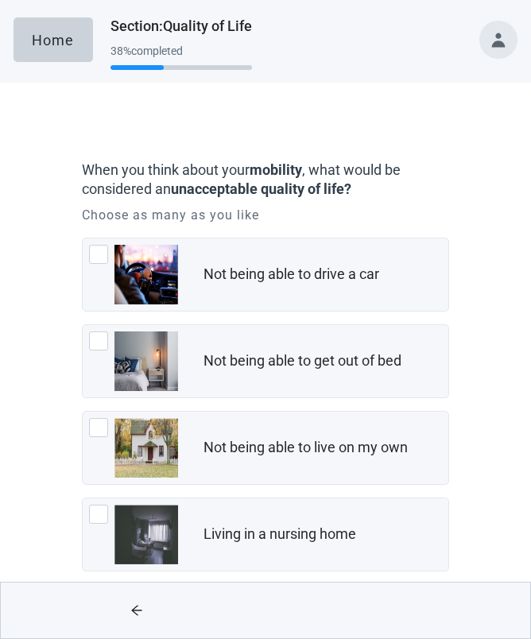
click at [92, 429] on div at bounding box center [98, 427] width 19 height 19
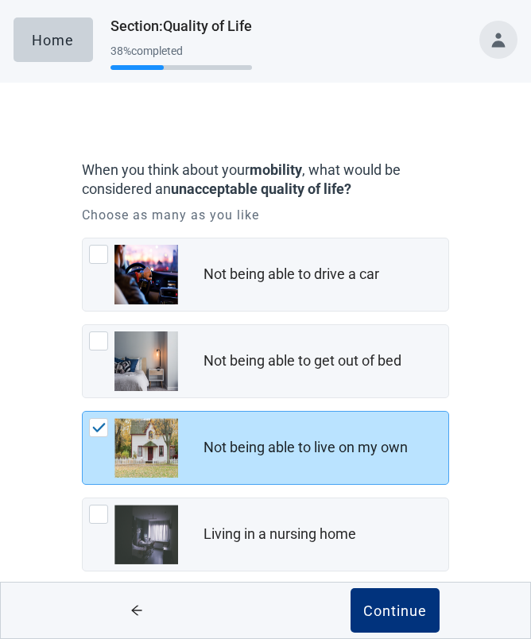
click at [106, 251] on div at bounding box center [98, 254] width 19 height 19
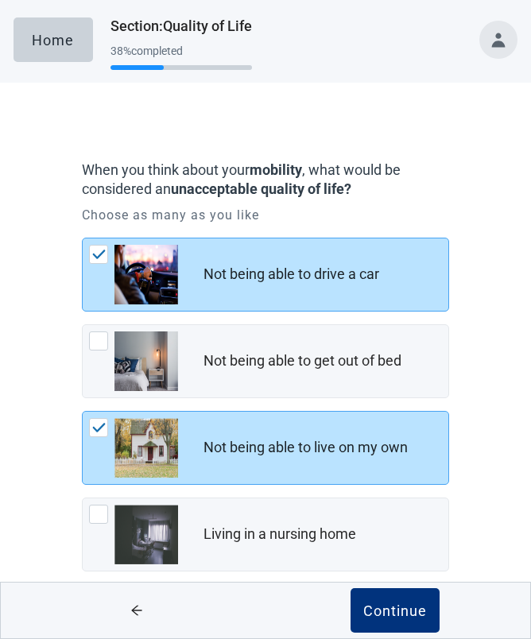
click at [105, 343] on div at bounding box center [98, 341] width 19 height 19
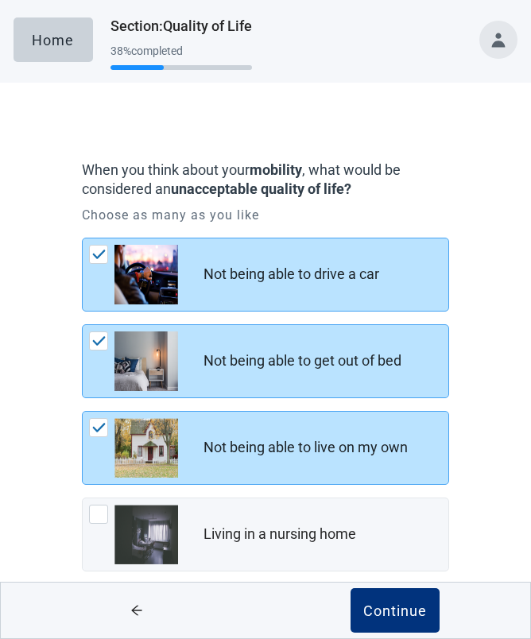
click at [397, 617] on div "Continue" at bounding box center [395, 611] width 64 height 16
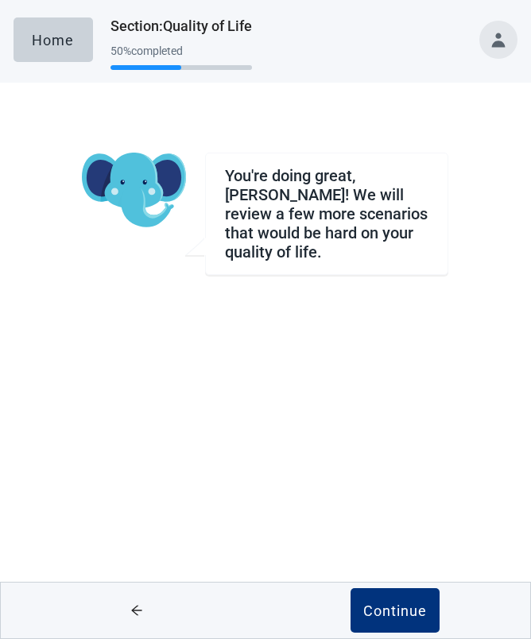
click at [402, 612] on div "Continue" at bounding box center [395, 611] width 64 height 16
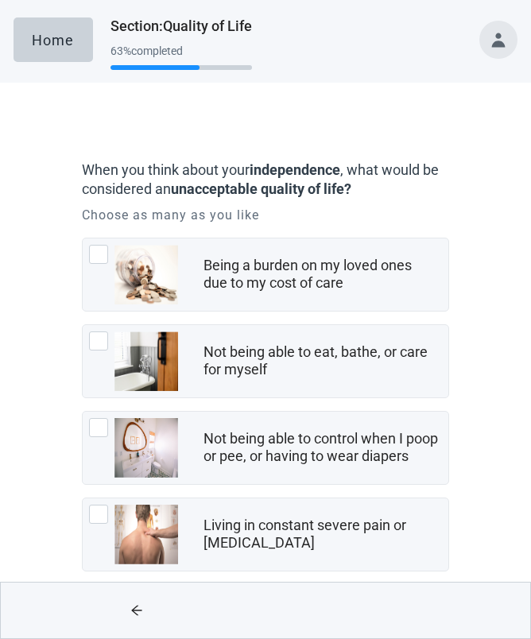
click at [111, 518] on div at bounding box center [133, 535] width 89 height 60
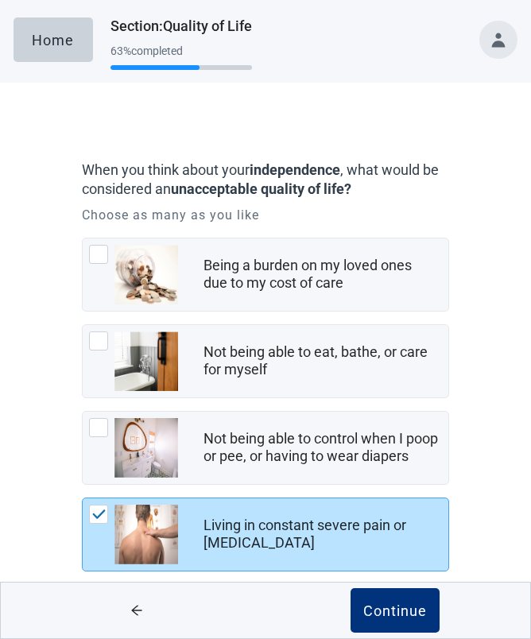
click at [103, 342] on div at bounding box center [98, 341] width 19 height 19
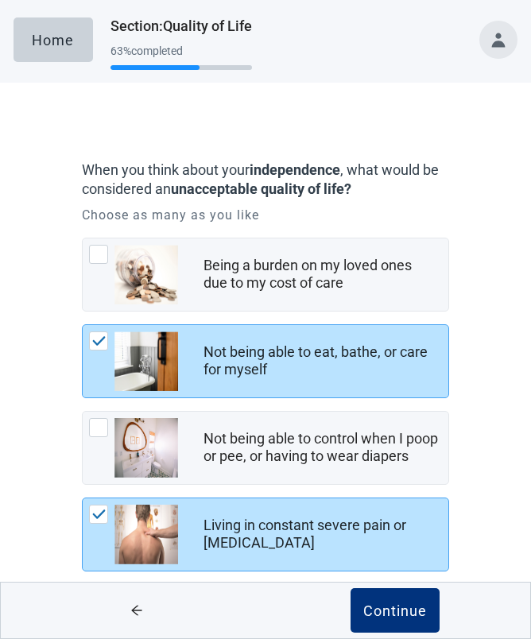
click at [98, 239] on div "Being a burden on my loved ones due to my cost of care" at bounding box center [265, 275] width 365 height 72
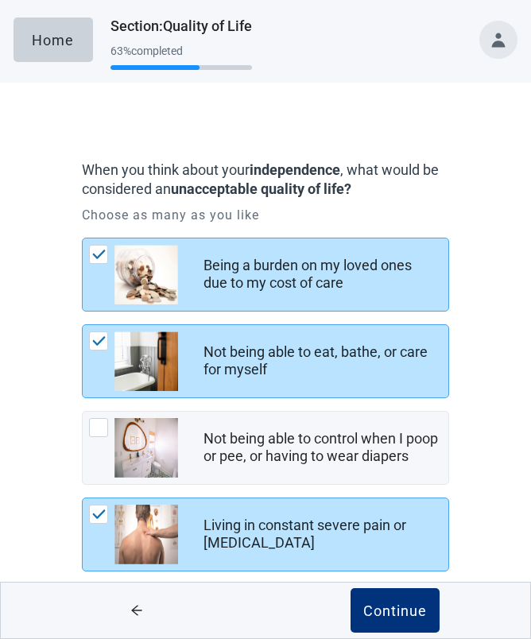
click at [102, 429] on div at bounding box center [98, 427] width 19 height 19
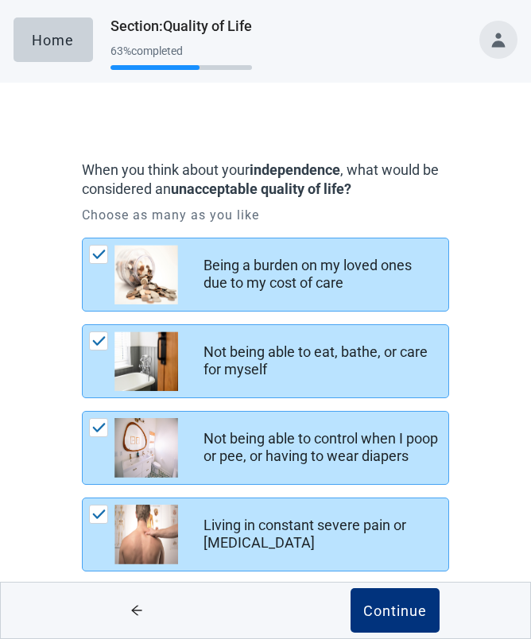
click at [398, 622] on button "Continue" at bounding box center [395, 610] width 89 height 45
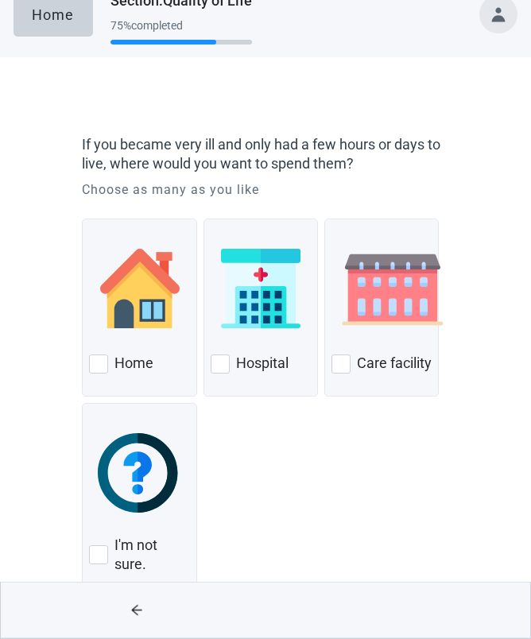
scroll to position [38, 0]
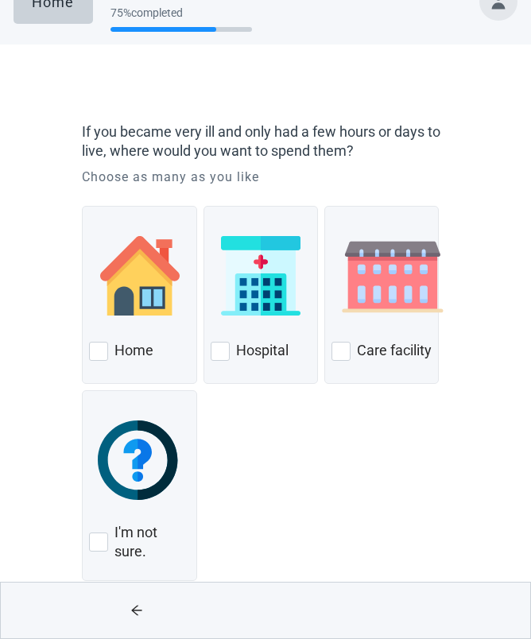
click at [98, 339] on div "Home" at bounding box center [139, 351] width 100 height 25
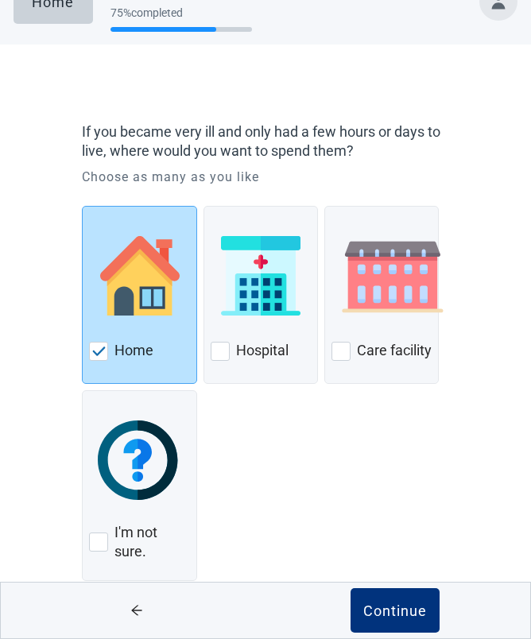
click at [409, 619] on div "Continue" at bounding box center [395, 611] width 64 height 16
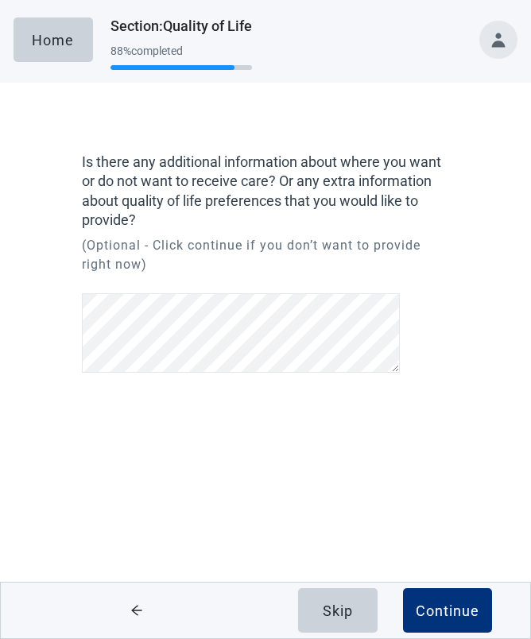
click at [445, 608] on div "Continue" at bounding box center [448, 611] width 64 height 16
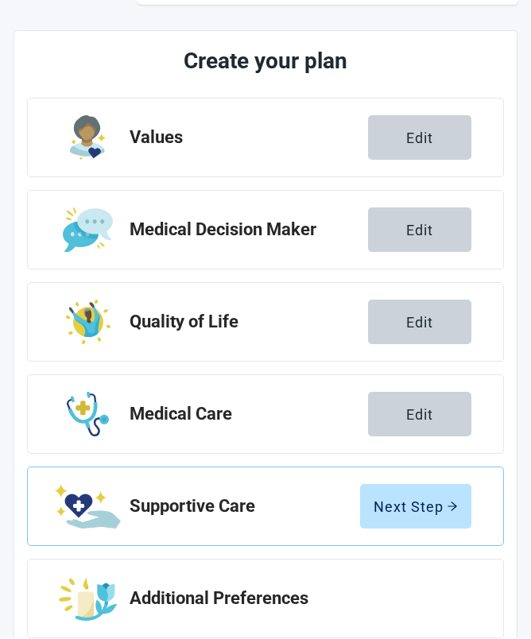
scroll to position [174, 0]
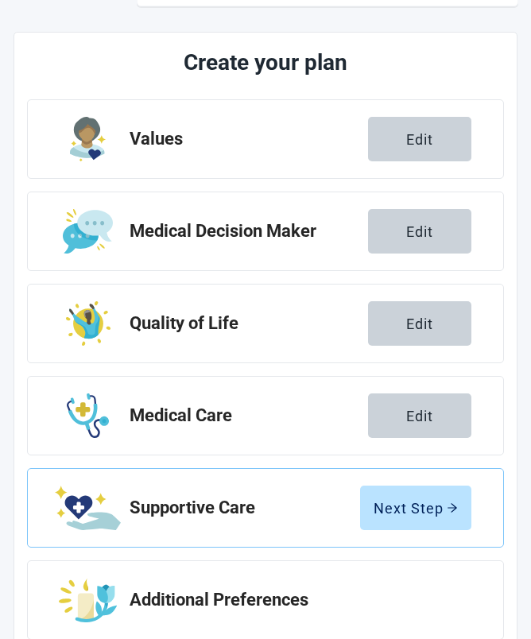
click at [433, 500] on div "Next Step" at bounding box center [416, 508] width 84 height 16
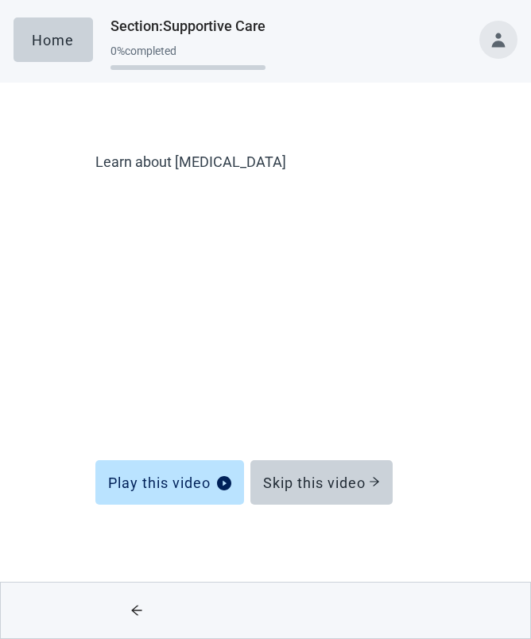
click at [328, 478] on div "Skip this video" at bounding box center [321, 483] width 117 height 16
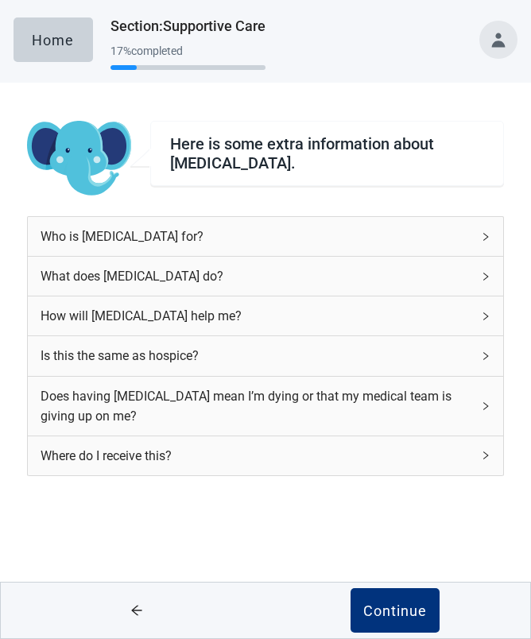
click at [142, 611] on icon "arrow-left" at bounding box center [136, 610] width 13 height 13
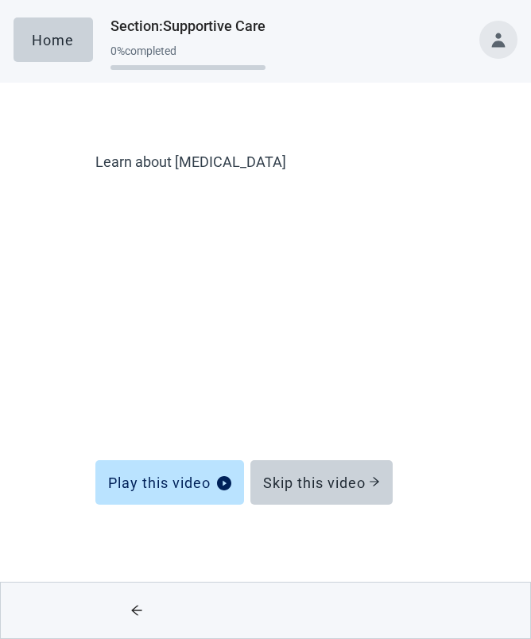
click at [378, 479] on icon "arrow-right" at bounding box center [375, 482] width 10 height 9
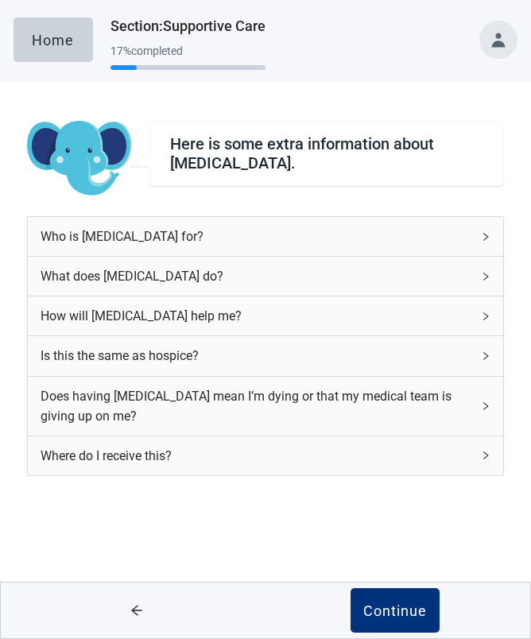
click at [493, 266] on div "What does [MEDICAL_DATA] do?" at bounding box center [265, 276] width 475 height 39
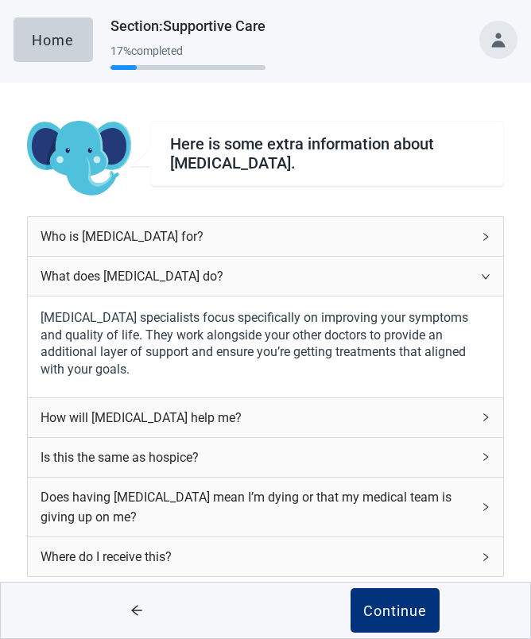
click at [401, 618] on div "Continue" at bounding box center [395, 611] width 64 height 16
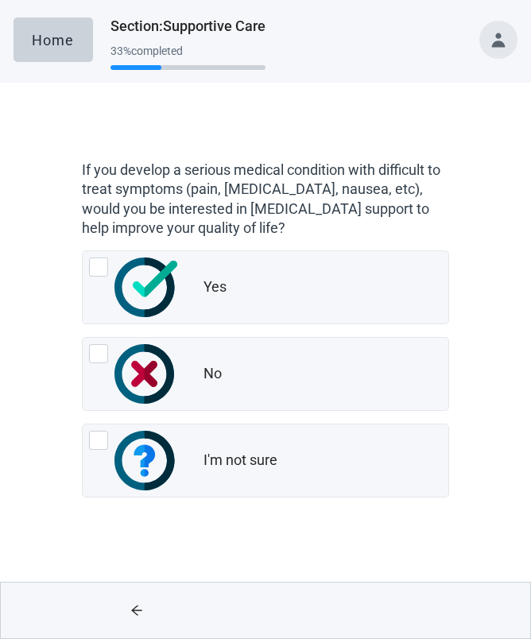
click at [103, 261] on div at bounding box center [98, 267] width 19 height 19
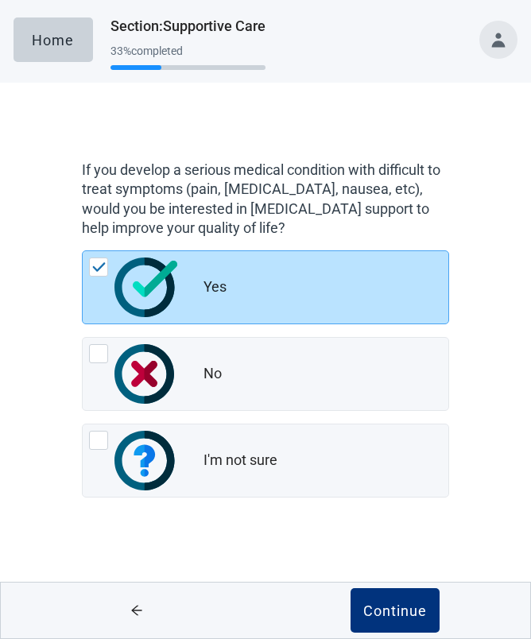
click at [409, 607] on div "Continue" at bounding box center [395, 611] width 64 height 16
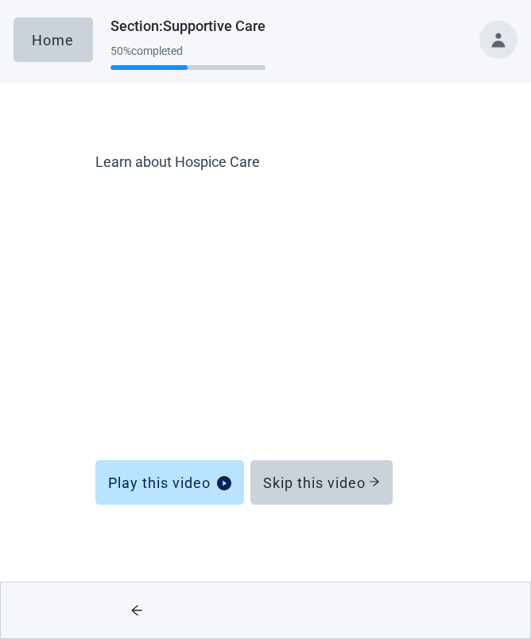
click at [361, 469] on button "Skip this video" at bounding box center [321, 482] width 142 height 45
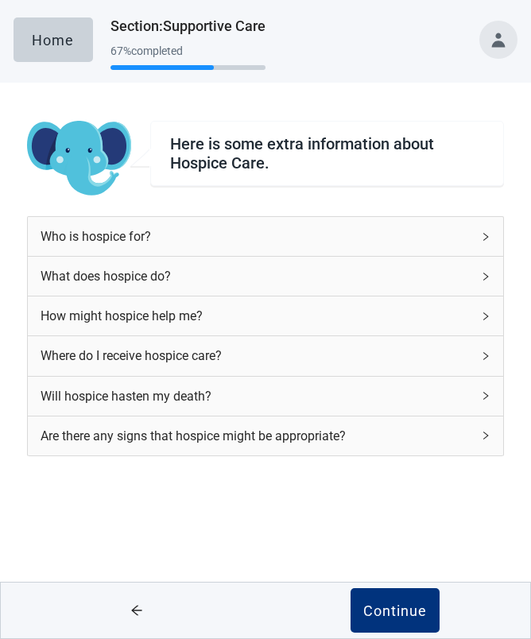
click at [411, 606] on div "Continue" at bounding box center [395, 611] width 64 height 16
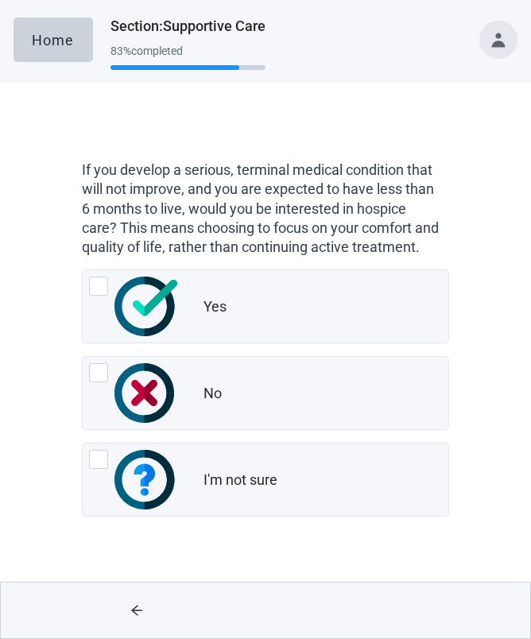
click at [98, 469] on div at bounding box center [98, 459] width 19 height 19
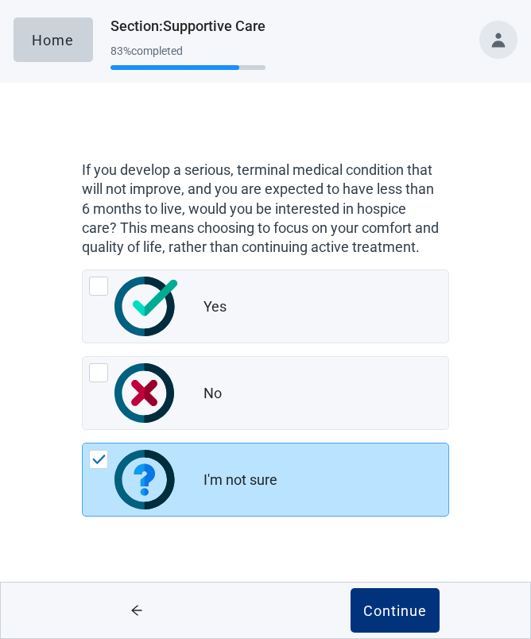
click at [406, 620] on button "Continue" at bounding box center [395, 610] width 89 height 45
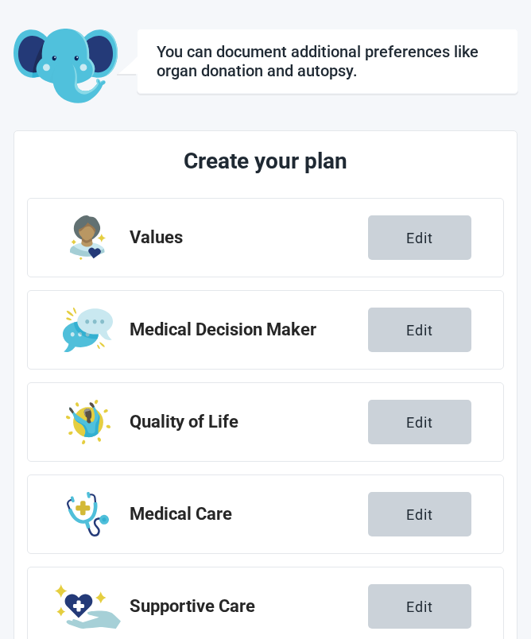
scroll to position [174, 0]
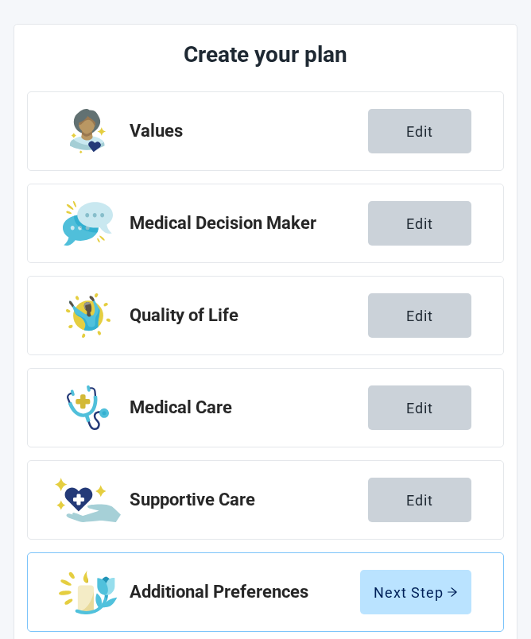
click at [437, 591] on div "Next Step" at bounding box center [416, 592] width 84 height 16
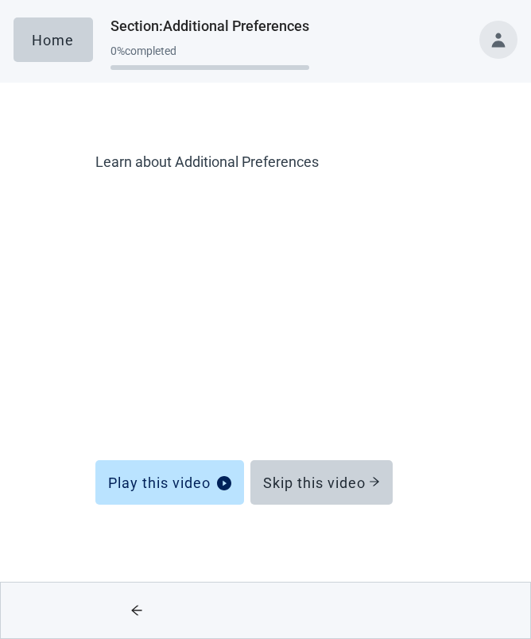
click at [355, 477] on div "Skip this video" at bounding box center [321, 483] width 117 height 16
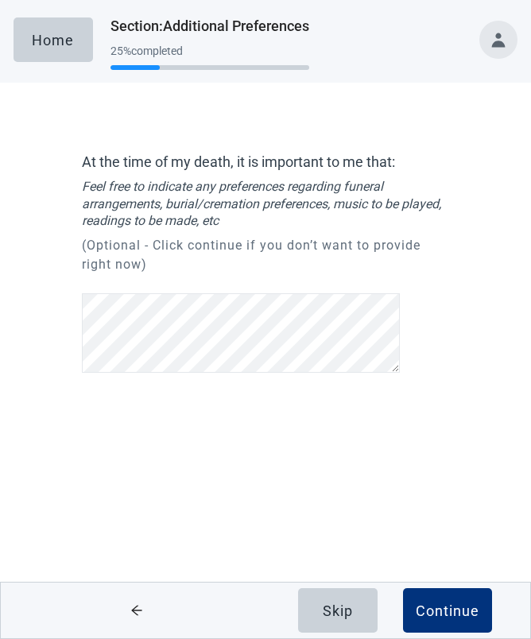
click at [443, 617] on div "Continue" at bounding box center [448, 611] width 64 height 16
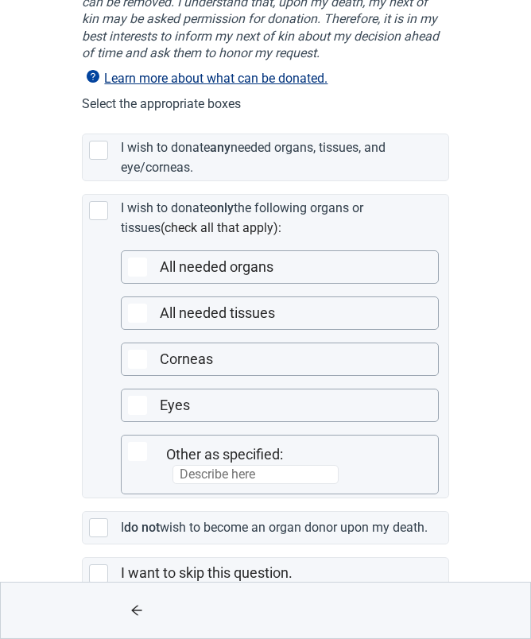
scroll to position [286, 0]
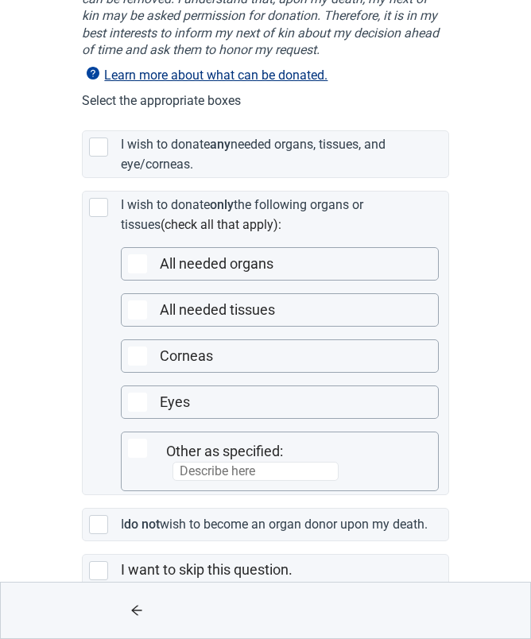
click at [103, 564] on div at bounding box center [98, 570] width 19 height 19
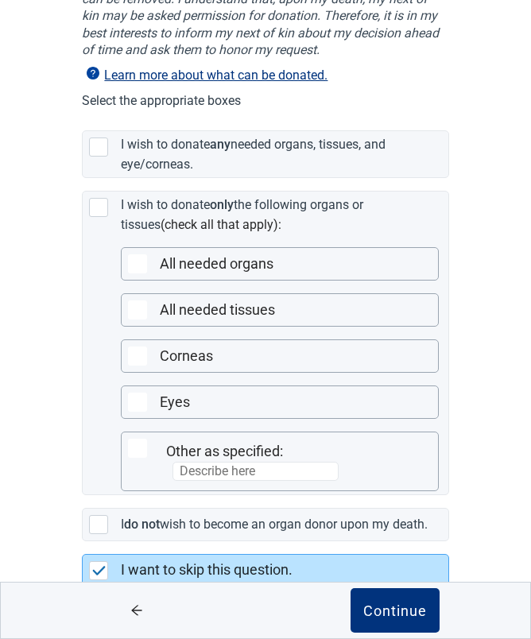
click at [401, 619] on div "Continue" at bounding box center [395, 611] width 64 height 16
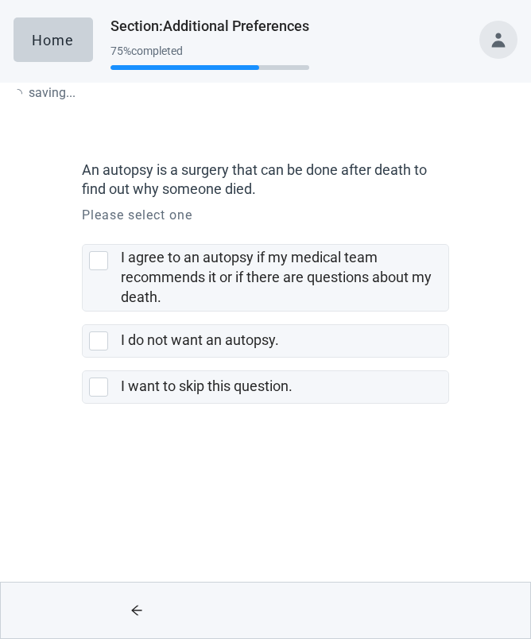
click at [406, 638] on html "Skip to main content saving ... Home Section : Additional Preferences 75 % comp…" at bounding box center [265, 319] width 531 height 639
click at [102, 388] on div at bounding box center [98, 387] width 19 height 19
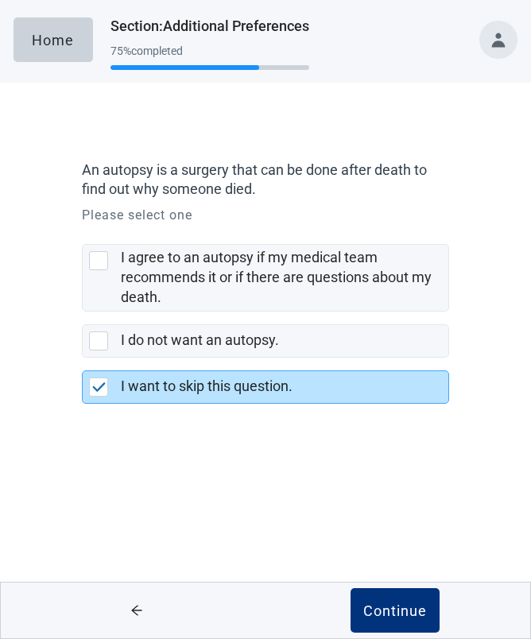
click at [407, 608] on div "Continue" at bounding box center [395, 611] width 64 height 16
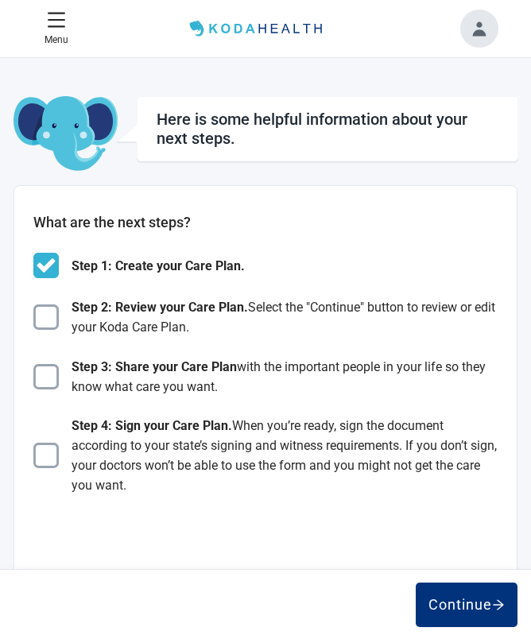
click at [473, 605] on div "Continue" at bounding box center [467, 605] width 76 height 16
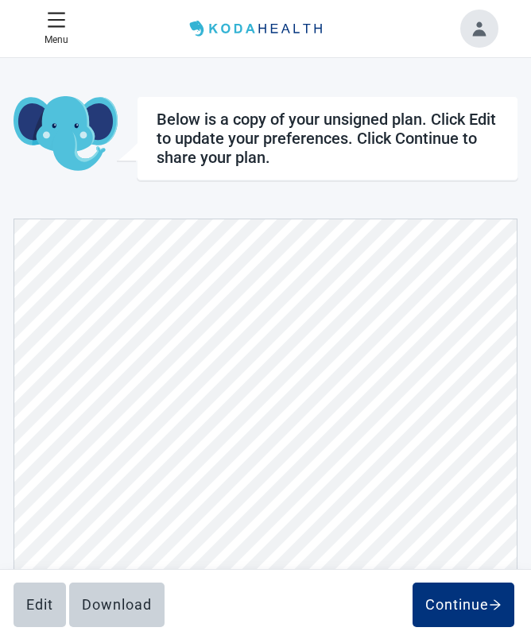
scroll to position [1892, 0]
click at [118, 607] on div "Download" at bounding box center [117, 605] width 70 height 16
click at [120, 607] on div "Edit Continue" at bounding box center [266, 605] width 505 height 45
click at [41, 600] on div "Edit" at bounding box center [39, 605] width 27 height 16
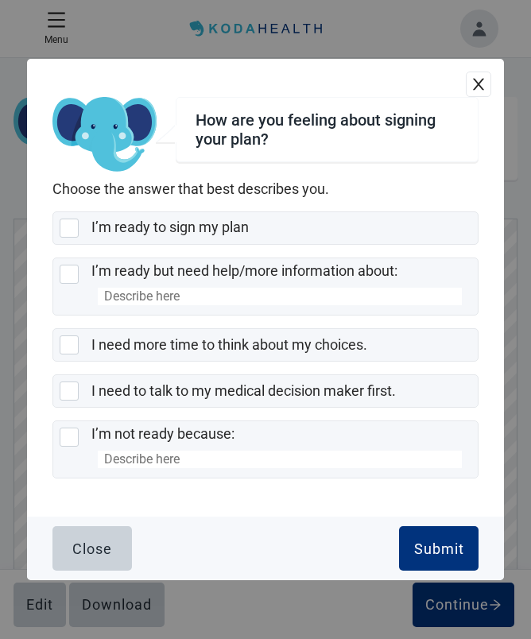
click at [70, 355] on div at bounding box center [69, 345] width 19 height 19
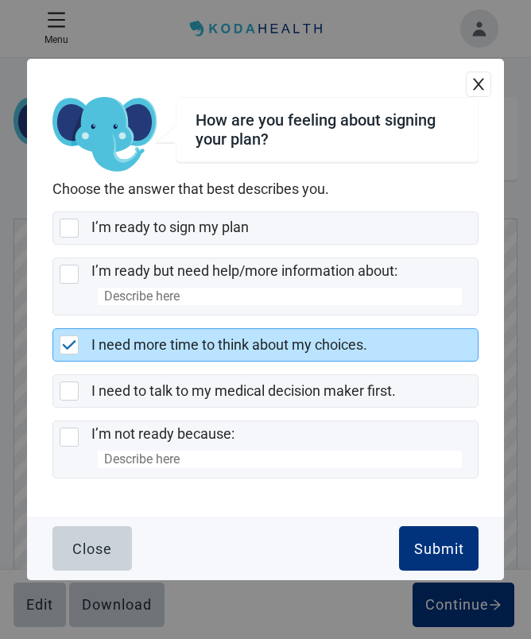
click at [456, 557] on div "Submit" at bounding box center [439, 549] width 50 height 16
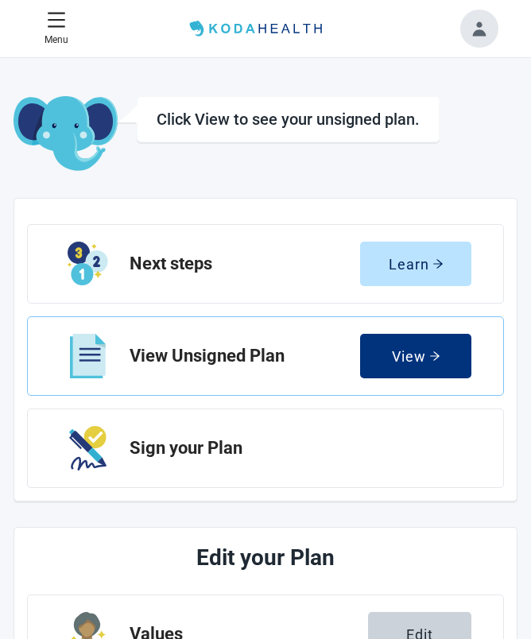
click at [437, 358] on icon "arrow-right" at bounding box center [435, 355] width 10 height 9
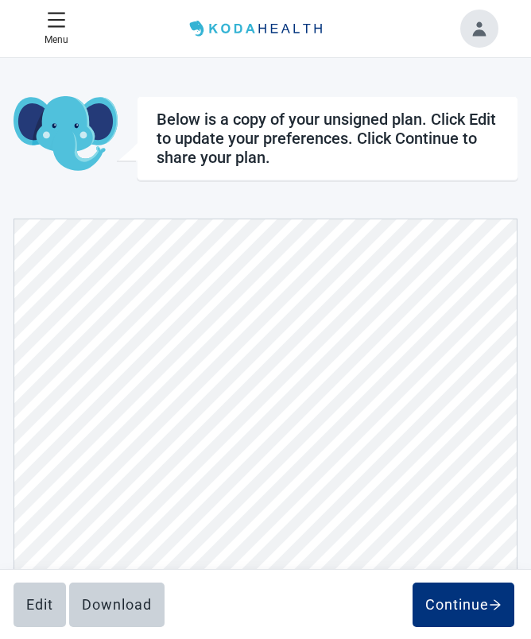
click at [479, 603] on div "Continue" at bounding box center [463, 605] width 76 height 16
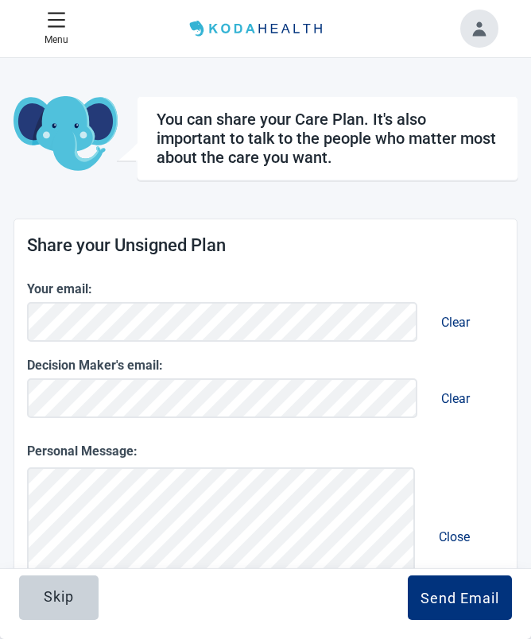
click at [472, 390] on button "Clear" at bounding box center [456, 398] width 54 height 45
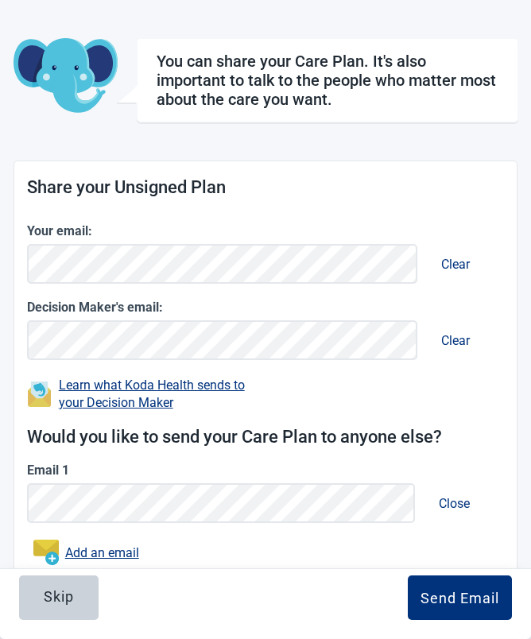
scroll to position [57, 0]
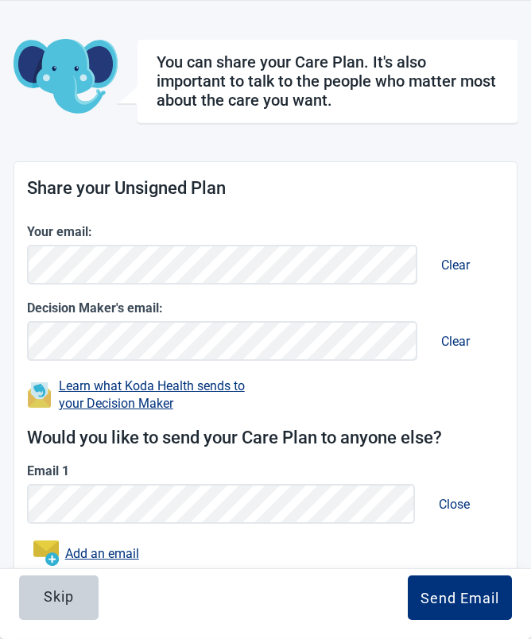
click at [466, 493] on button "Close" at bounding box center [454, 504] width 56 height 45
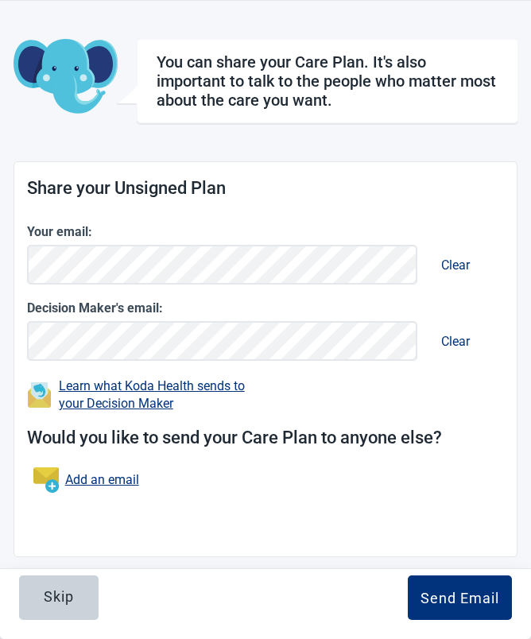
click at [479, 606] on div "Send Email" at bounding box center [460, 598] width 79 height 16
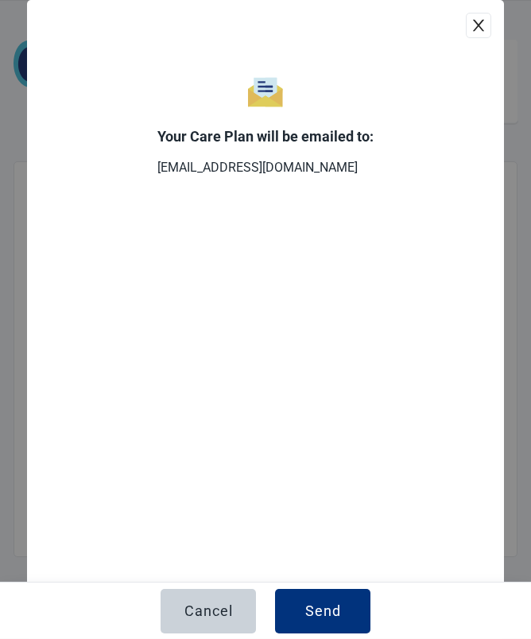
click at [332, 619] on div "Send" at bounding box center [323, 612] width 36 height 16
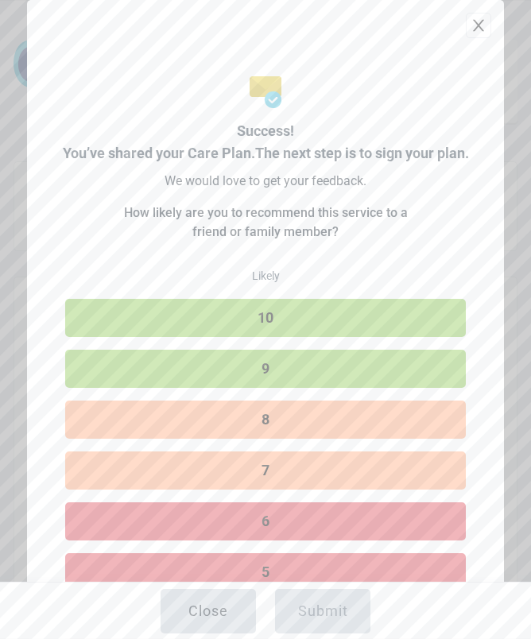
click at [350, 372] on button "9" at bounding box center [265, 369] width 401 height 38
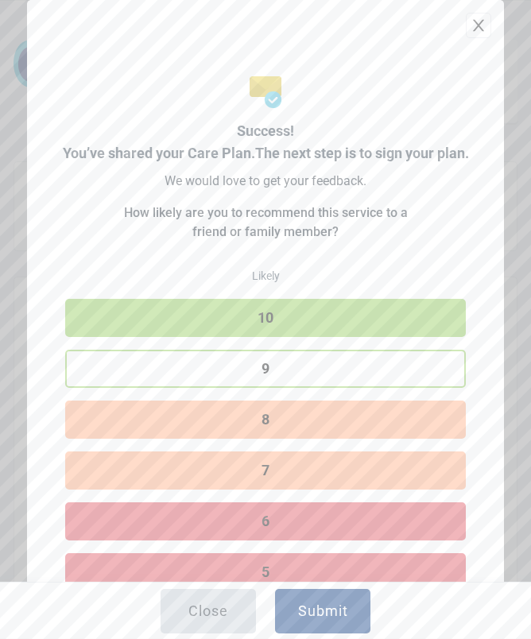
click at [328, 619] on div "Submit" at bounding box center [323, 612] width 50 height 16
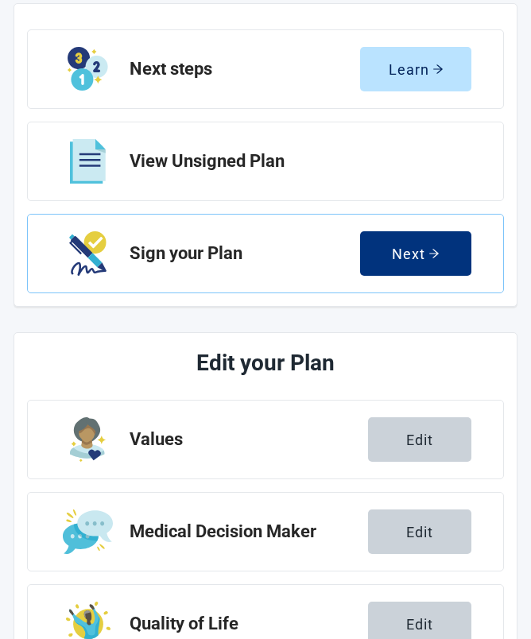
scroll to position [196, 0]
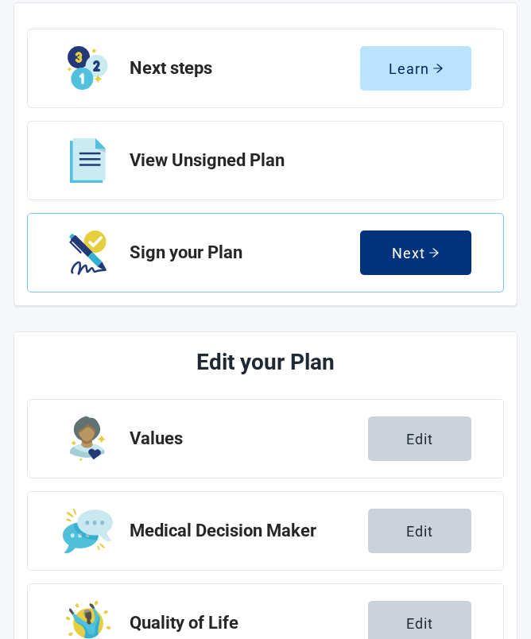
click at [429, 244] on button "Next" at bounding box center [415, 253] width 111 height 45
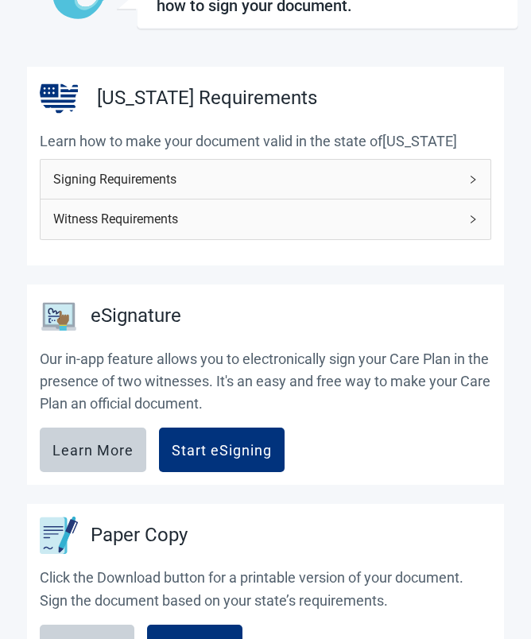
scroll to position [153, 0]
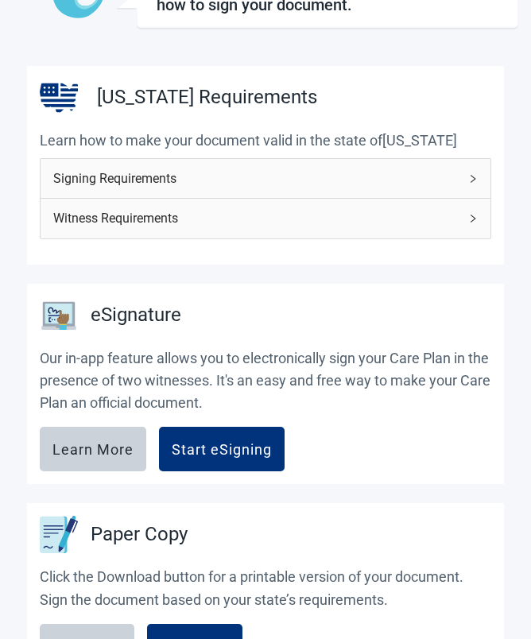
click at [244, 448] on div "Start eSigning" at bounding box center [222, 449] width 100 height 16
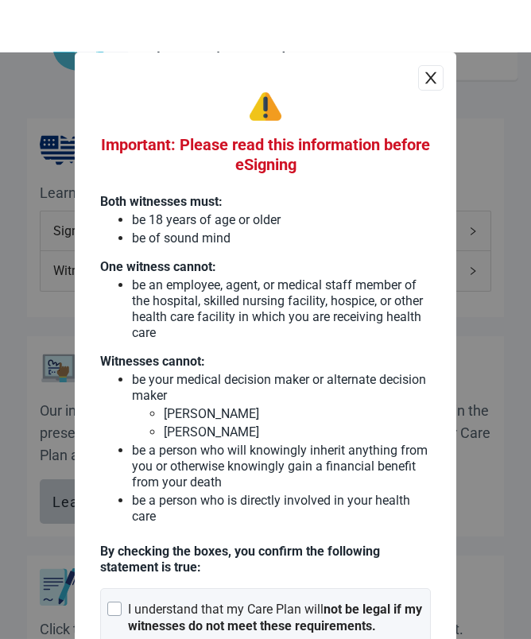
scroll to position [0, 0]
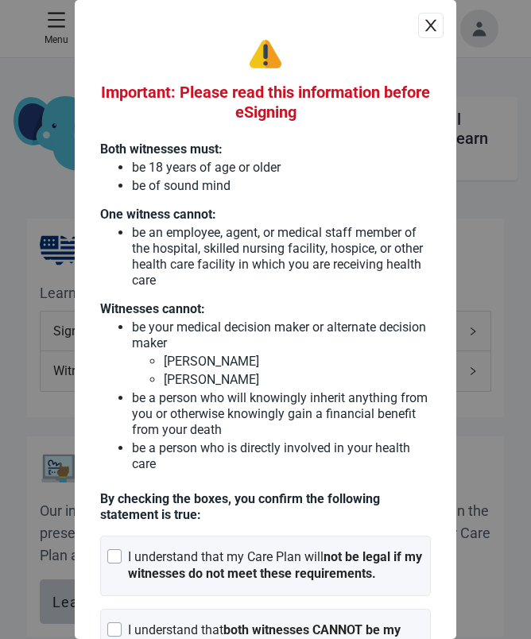
click at [431, 29] on icon "close" at bounding box center [431, 25] width 16 height 16
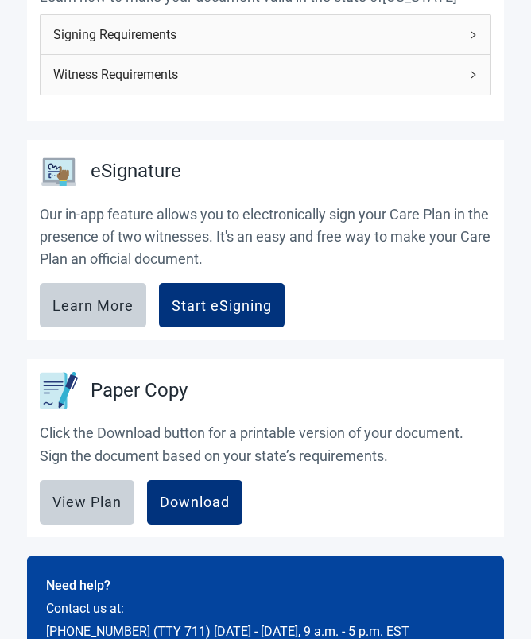
scroll to position [297, 0]
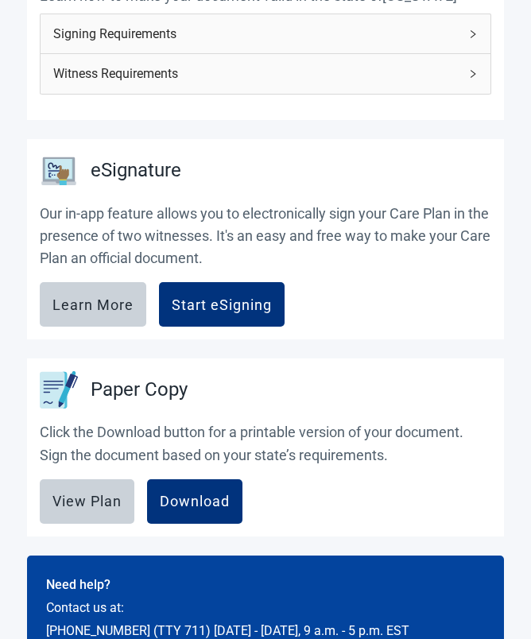
click at [210, 503] on div "Download" at bounding box center [195, 502] width 70 height 16
